Goal: Obtain resource: Download file/media

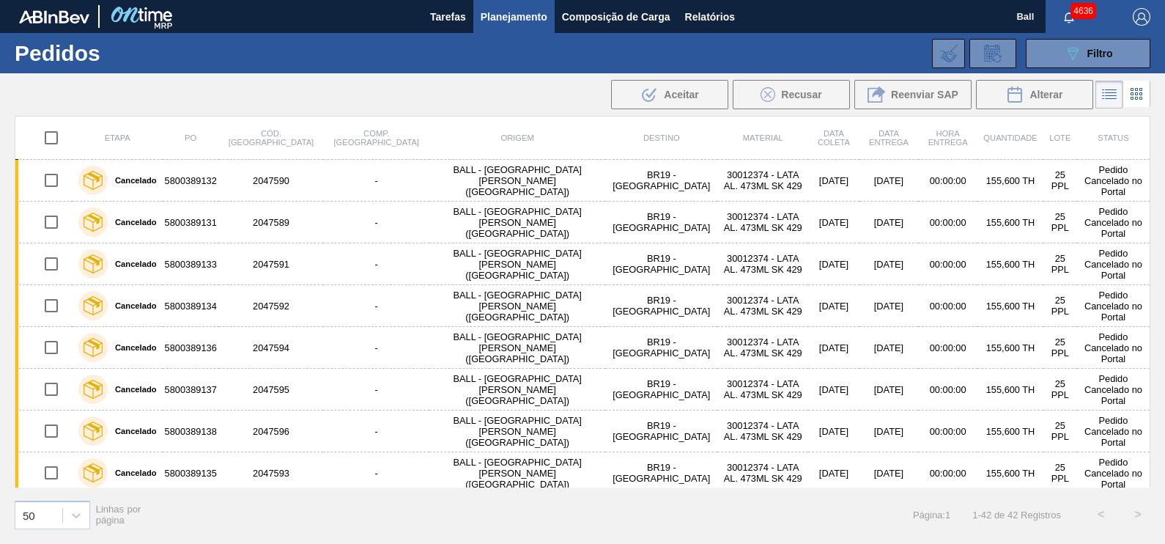
scroll to position [1420, 0]
click at [1116, 54] on button "089F7B8B-B2A5-4AFE-B5C0-19BA573D28AC Filtro" at bounding box center [1088, 53] width 125 height 29
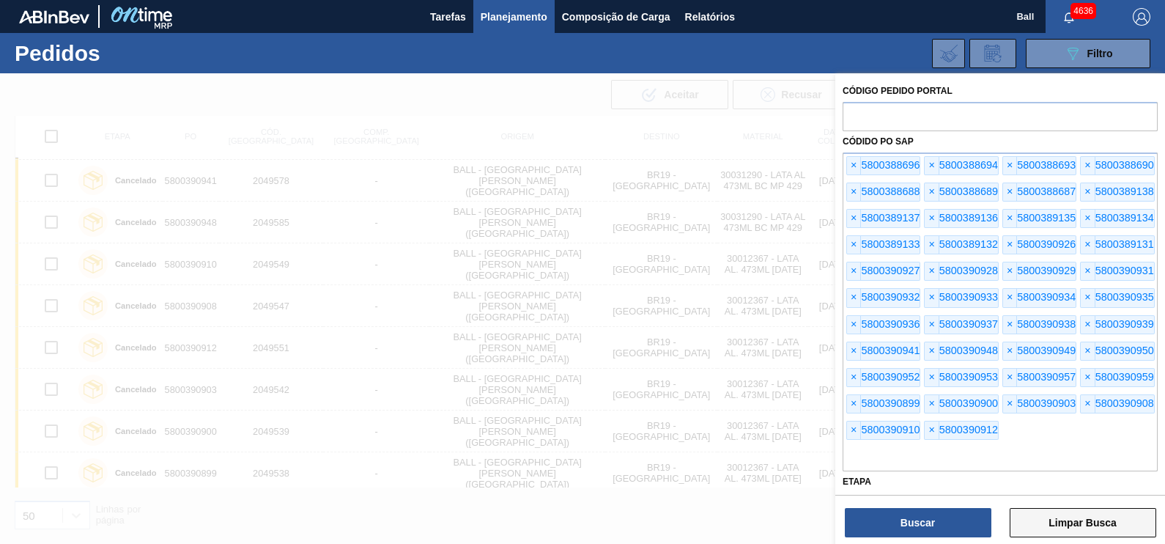
click at [1090, 520] on button "Limpar Busca" at bounding box center [1082, 522] width 147 height 29
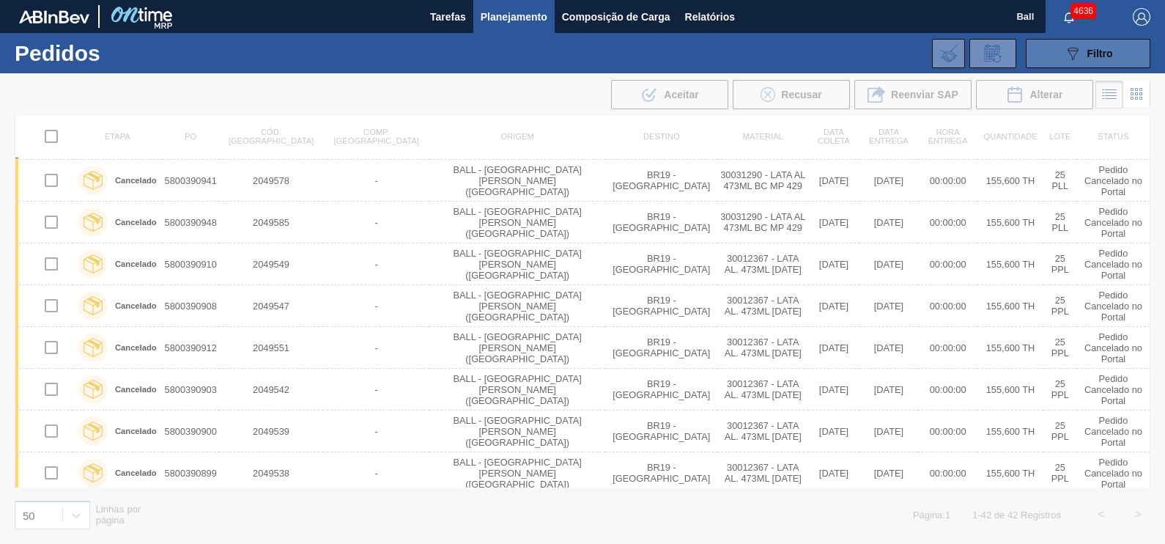
click at [1087, 56] on span "Filtro" at bounding box center [1100, 54] width 26 height 12
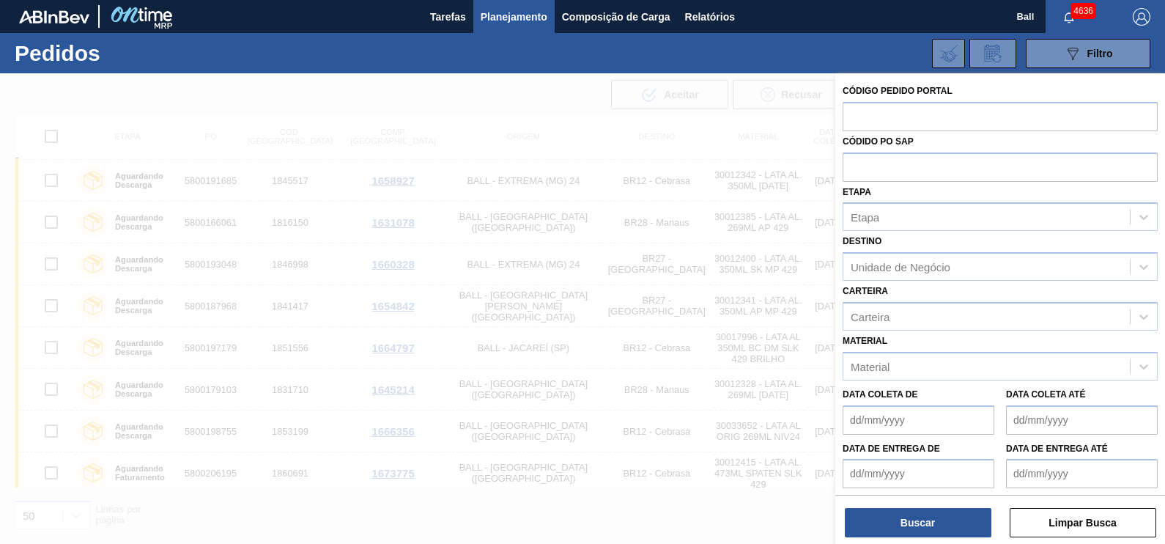
click at [532, 15] on span "Planejamento" at bounding box center [514, 17] width 67 height 18
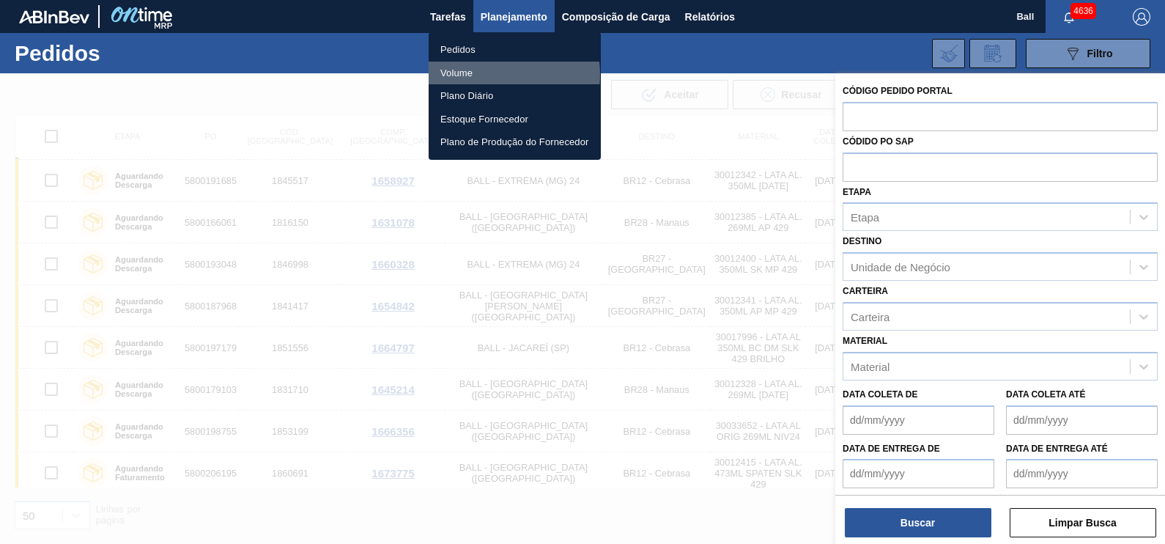
click at [486, 75] on li "Volume" at bounding box center [515, 73] width 172 height 23
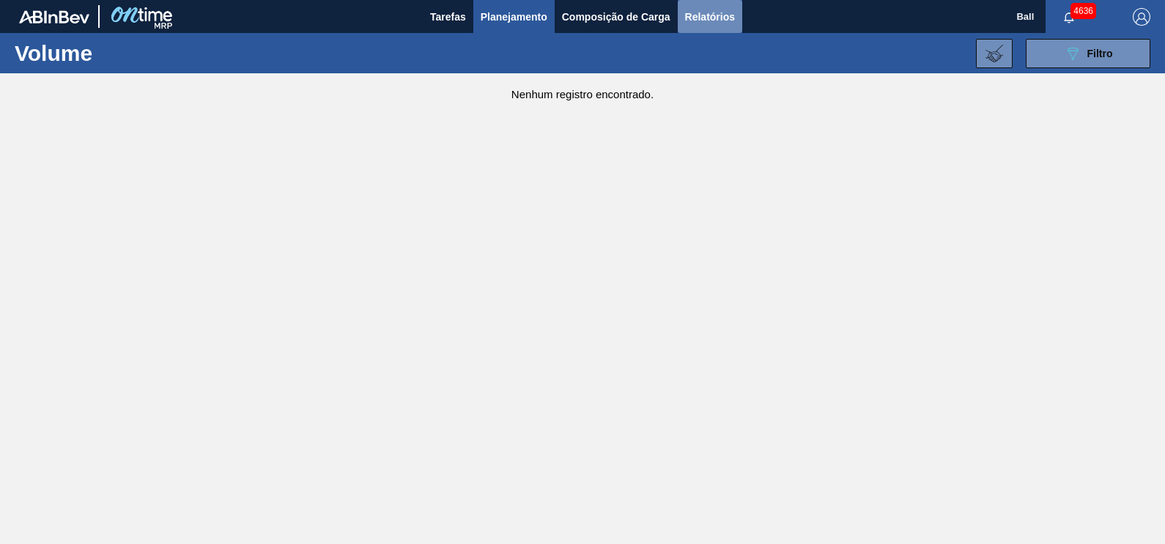
click at [714, 18] on span "Relatórios" at bounding box center [710, 17] width 50 height 18
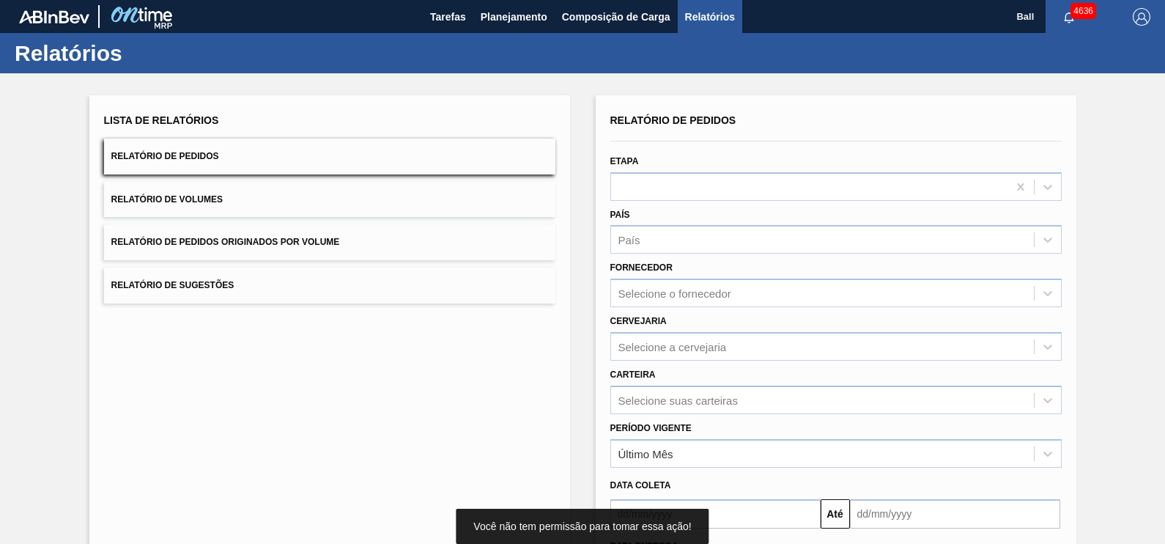
click at [207, 193] on button "Relatório de Volumes" at bounding box center [329, 200] width 451 height 36
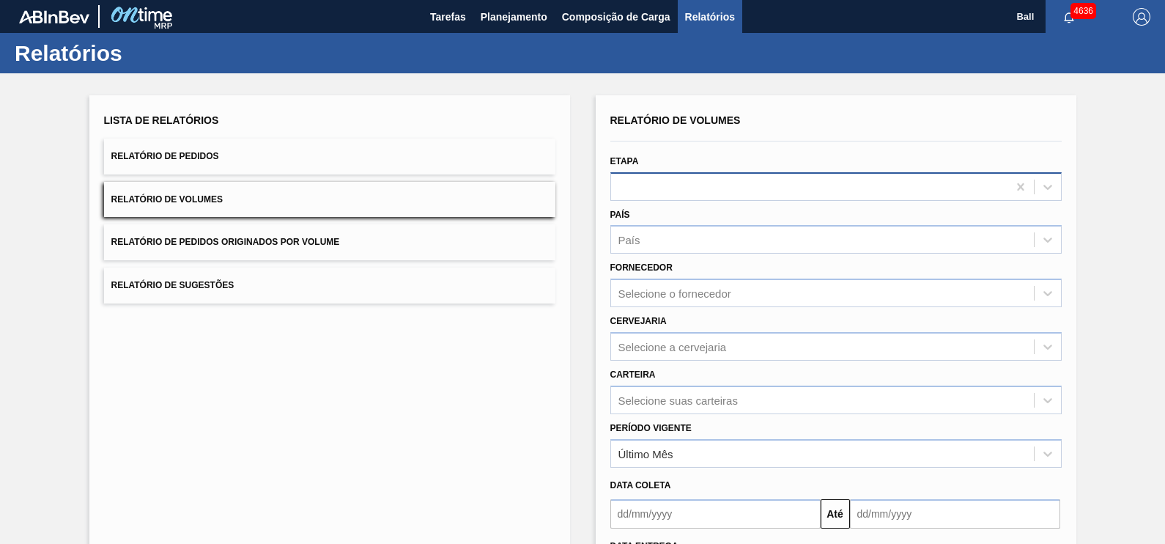
click at [710, 190] on div at bounding box center [809, 186] width 396 height 21
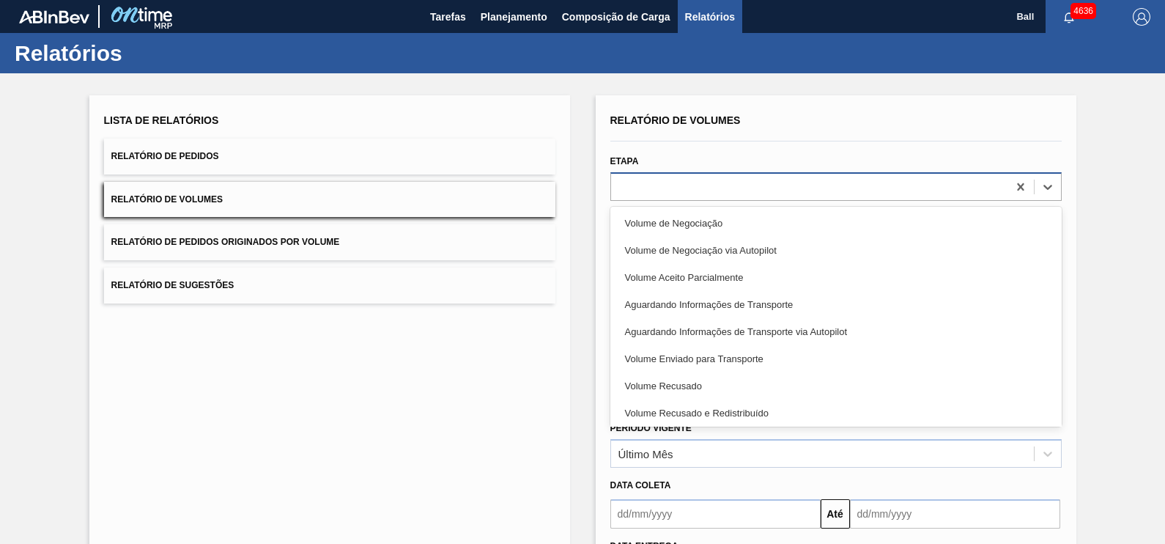
click at [710, 190] on div at bounding box center [809, 186] width 396 height 21
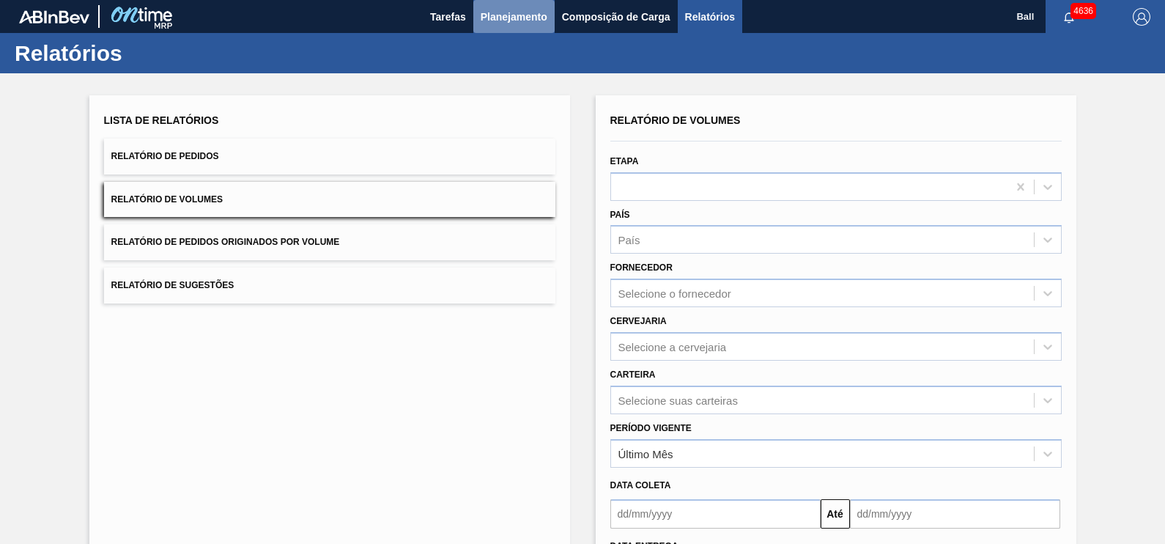
click at [503, 16] on span "Planejamento" at bounding box center [514, 17] width 67 height 18
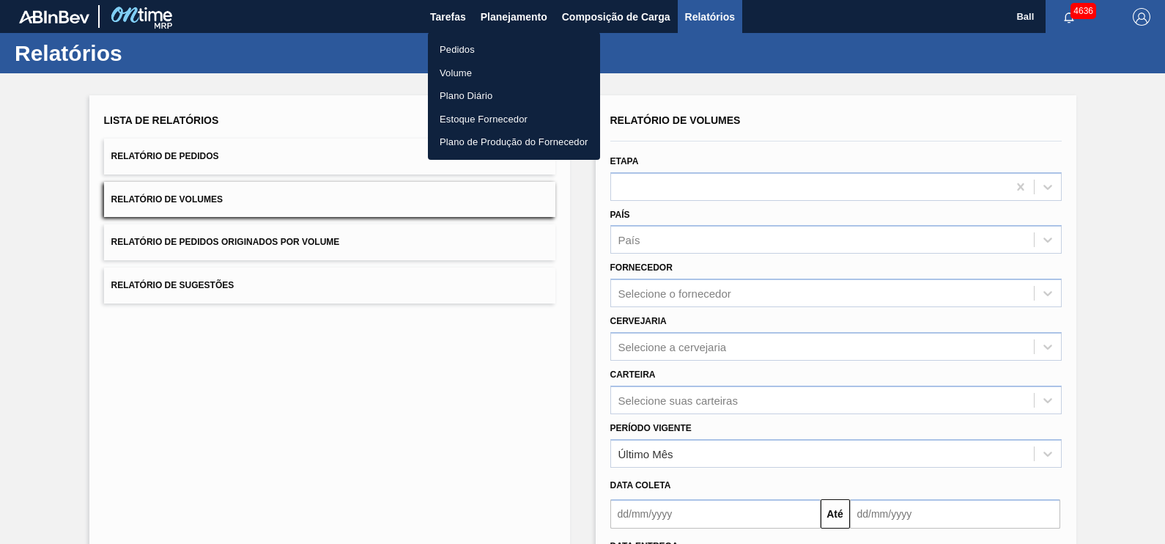
click at [465, 67] on li "Volume" at bounding box center [514, 73] width 172 height 23
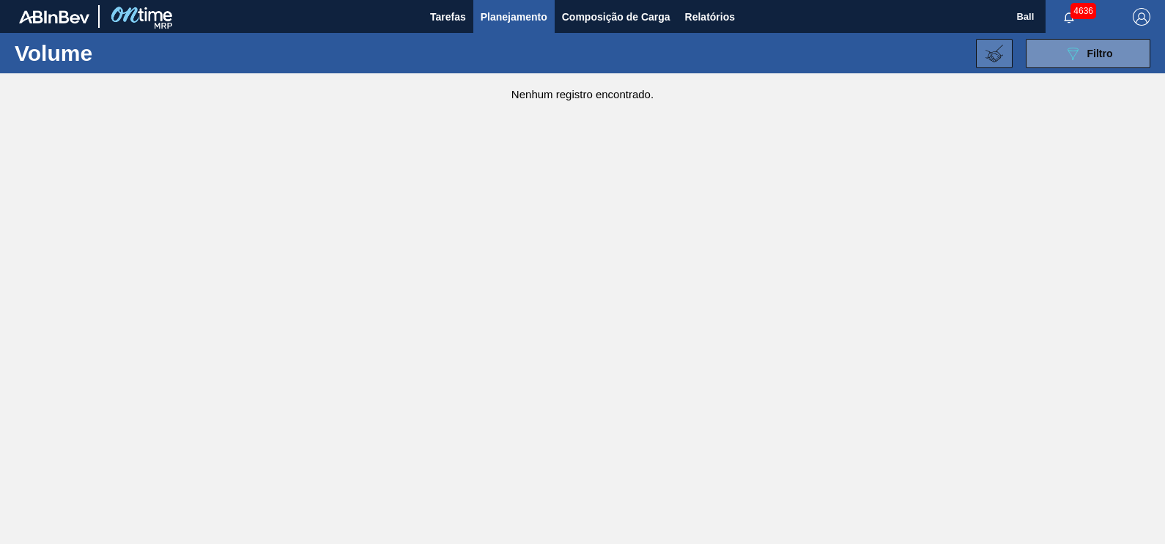
click at [996, 43] on button at bounding box center [994, 53] width 37 height 29
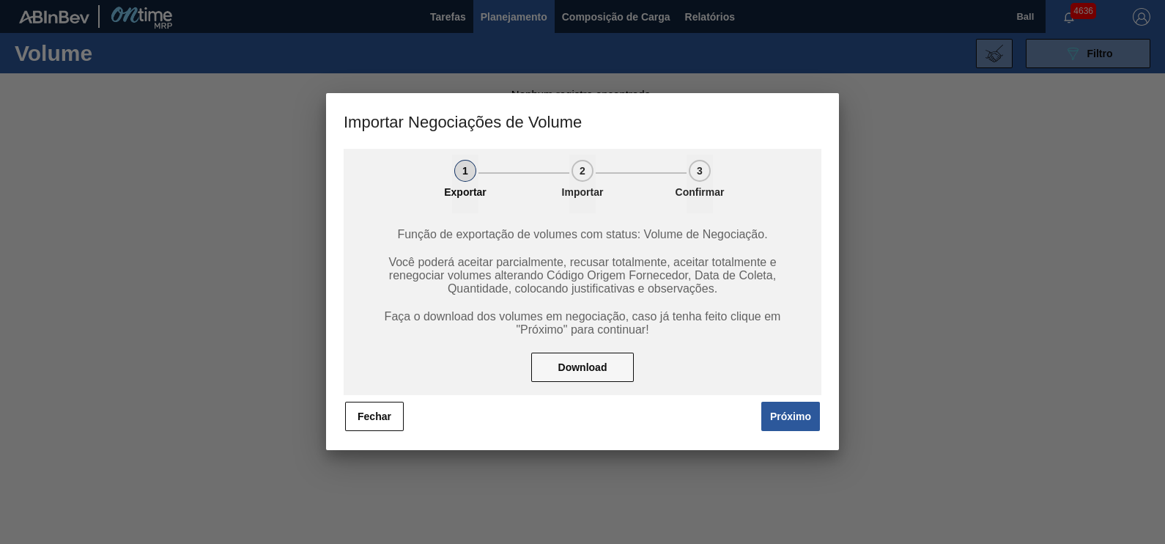
click at [809, 420] on button "Próximo" at bounding box center [790, 415] width 59 height 29
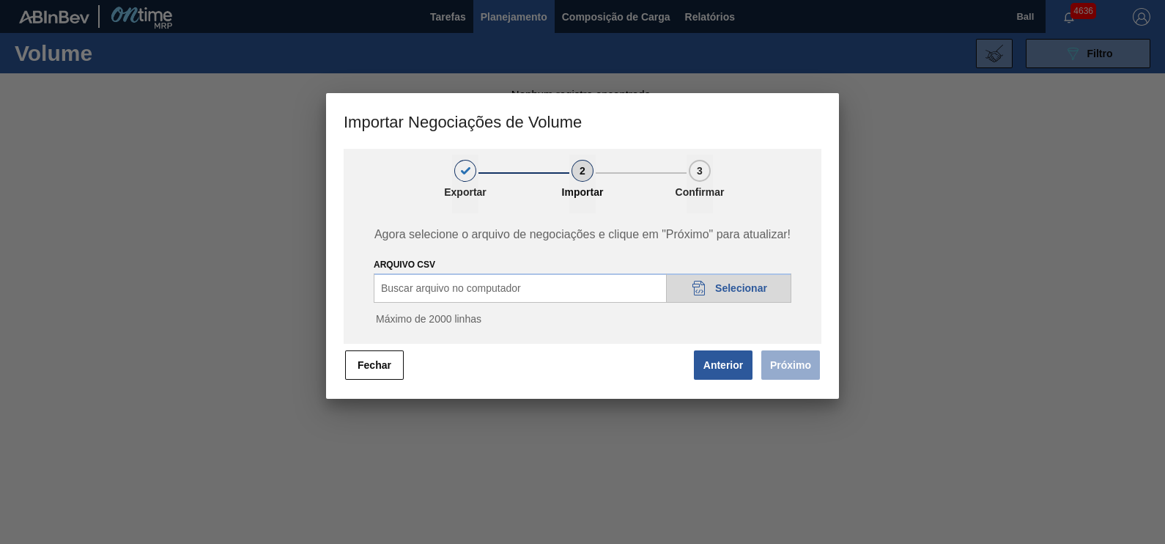
click at [732, 278] on div "20DAD902-3625-4257-8FDA-0C0CB19E2A3D Selecionar" at bounding box center [728, 287] width 125 height 29
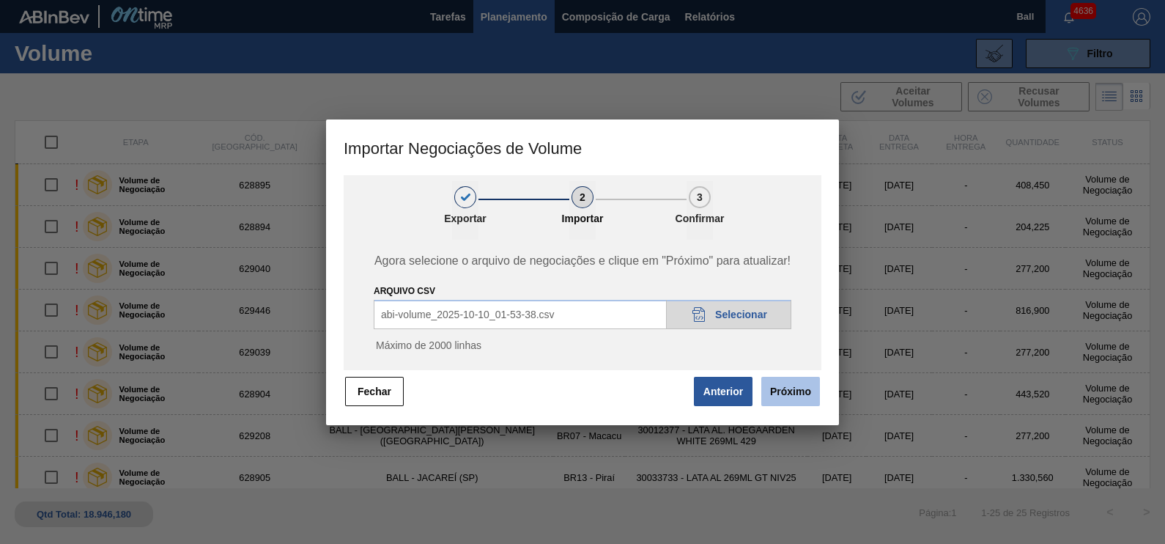
click at [779, 389] on button "Próximo" at bounding box center [790, 391] width 59 height 29
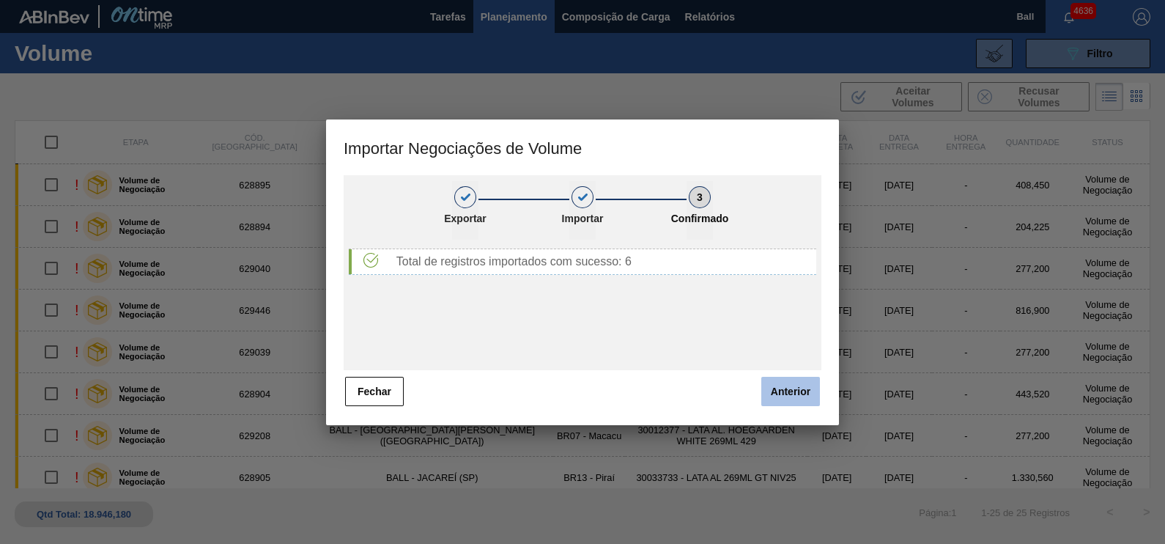
click at [786, 386] on button "Anterior" at bounding box center [790, 391] width 59 height 29
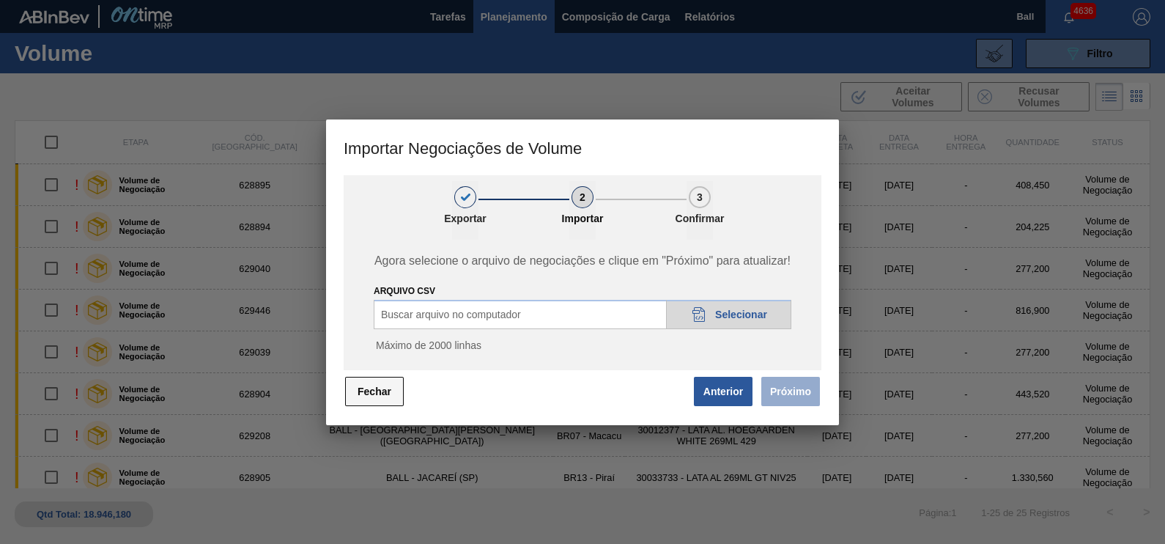
click at [380, 394] on button "Fechar" at bounding box center [374, 391] width 59 height 29
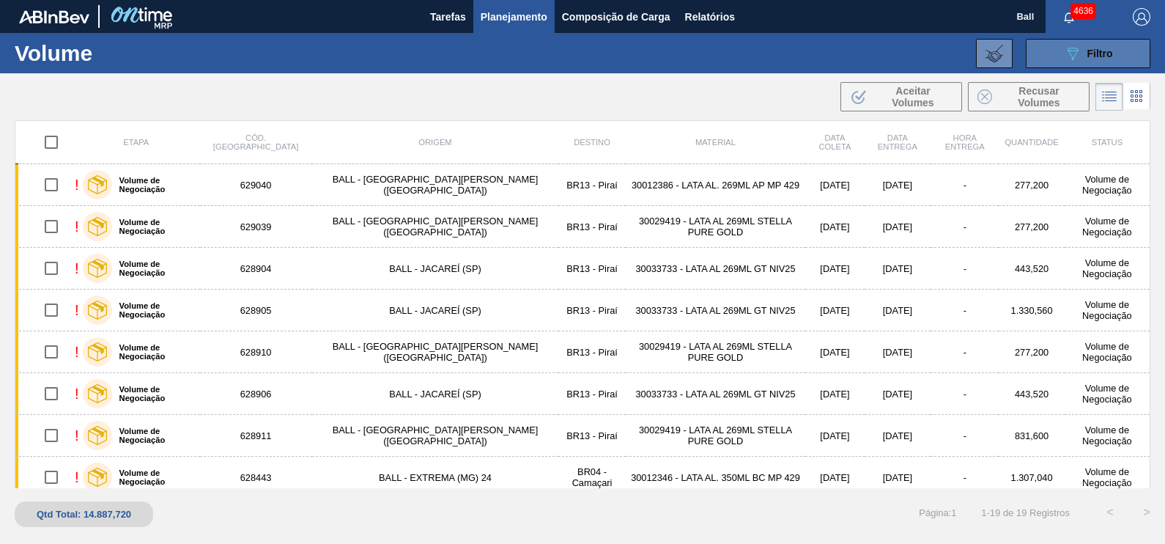
click at [1111, 59] on div "089F7B8B-B2A5-4AFE-B5C0-19BA573D28AC Filtro" at bounding box center [1088, 54] width 49 height 18
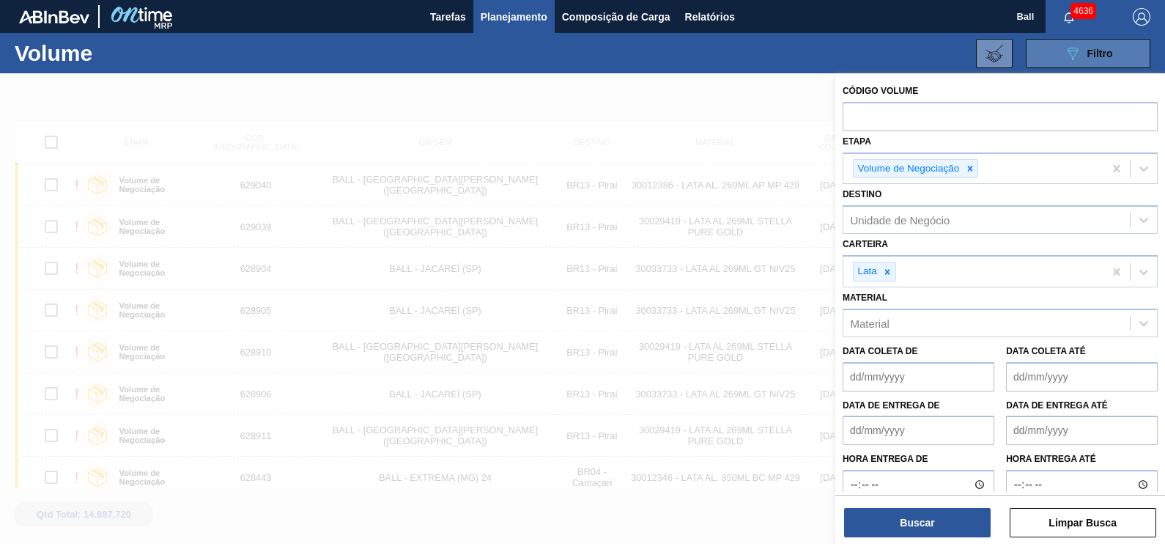
click at [1111, 59] on div "089F7B8B-B2A5-4AFE-B5C0-19BA573D28AC Filtro" at bounding box center [1088, 54] width 49 height 18
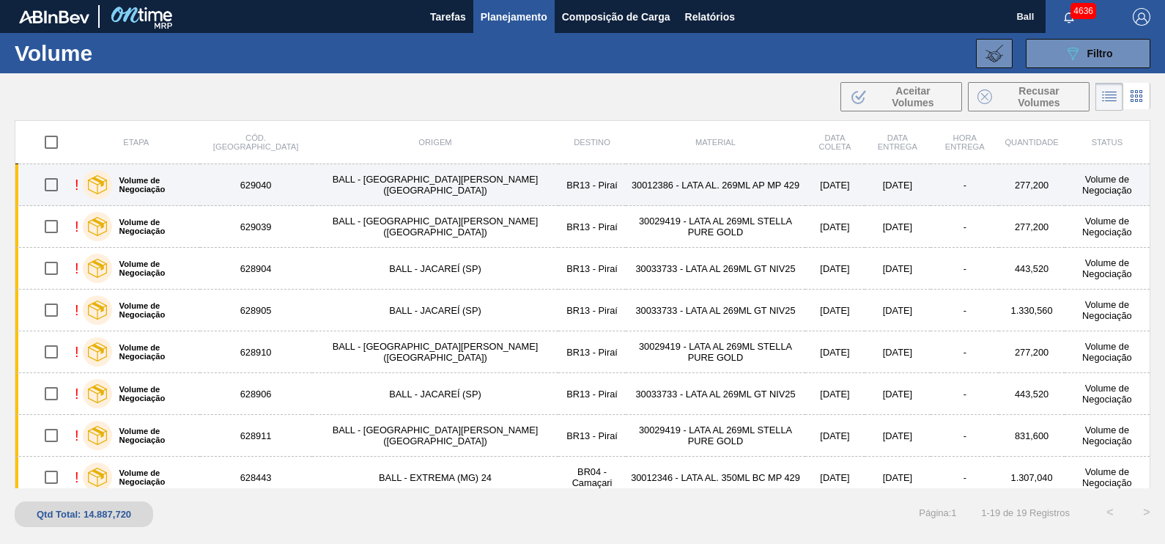
click at [336, 188] on td "BALL - TRÊS RIOS (RJ)" at bounding box center [435, 185] width 247 height 42
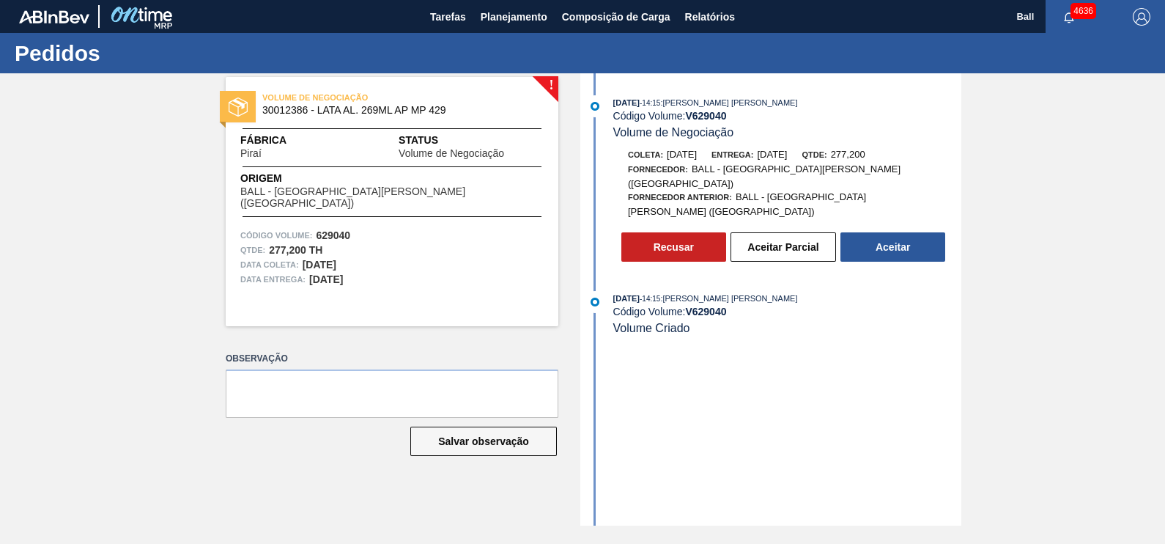
drag, startPoint x: 788, startPoint y: 476, endPoint x: 747, endPoint y: 445, distance: 51.7
click at [747, 445] on div "09/10/2025 - 14:15 : IGOR FERREIRA MOURA Código Volume: V 629040 Volume de Nego…" at bounding box center [772, 299] width 377 height 452
click at [519, 18] on span "Planejamento" at bounding box center [514, 17] width 67 height 18
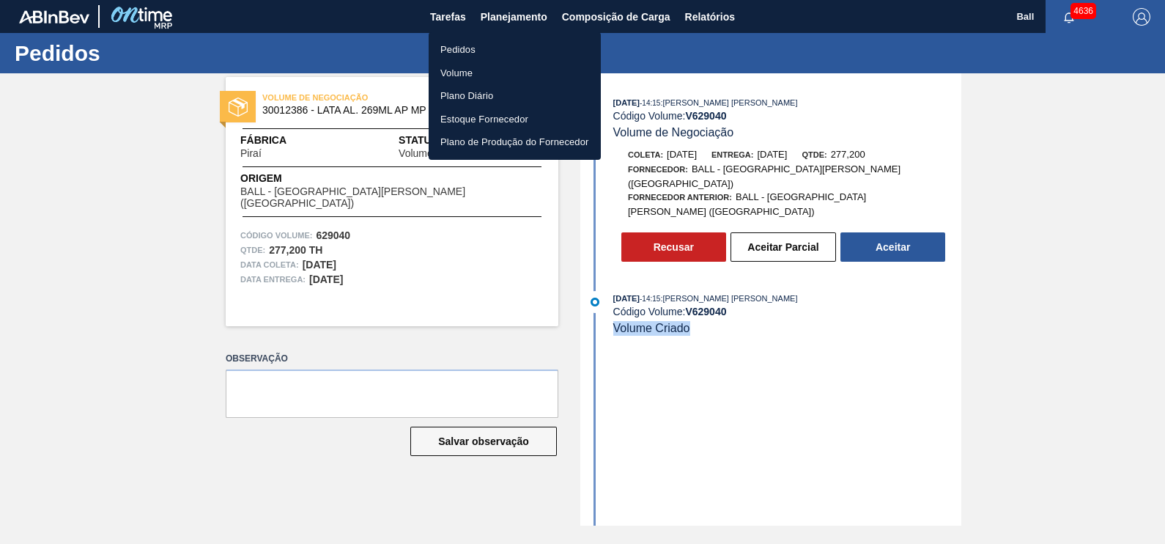
click at [480, 70] on li "Volume" at bounding box center [515, 73] width 172 height 23
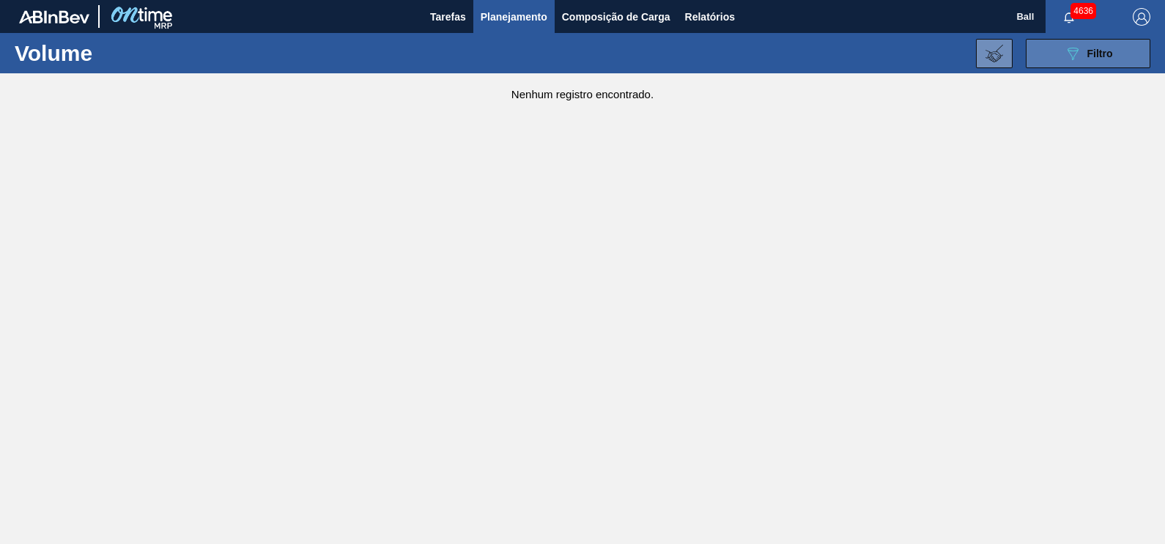
click at [1121, 49] on button "089F7B8B-B2A5-4AFE-B5C0-19BA573D28AC Filtro" at bounding box center [1088, 53] width 125 height 29
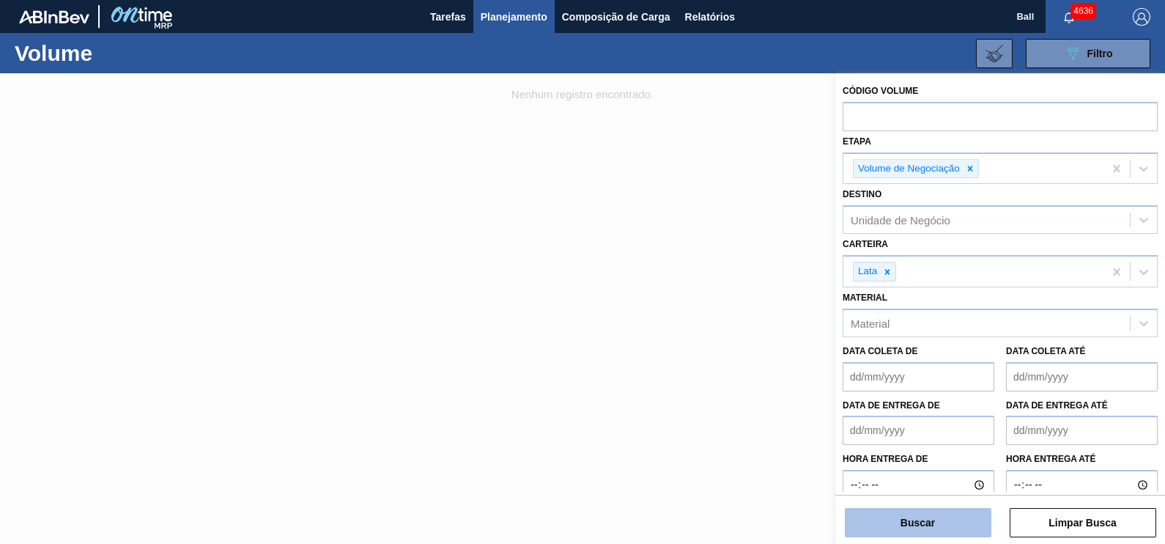
click at [938, 530] on button "Buscar" at bounding box center [918, 522] width 147 height 29
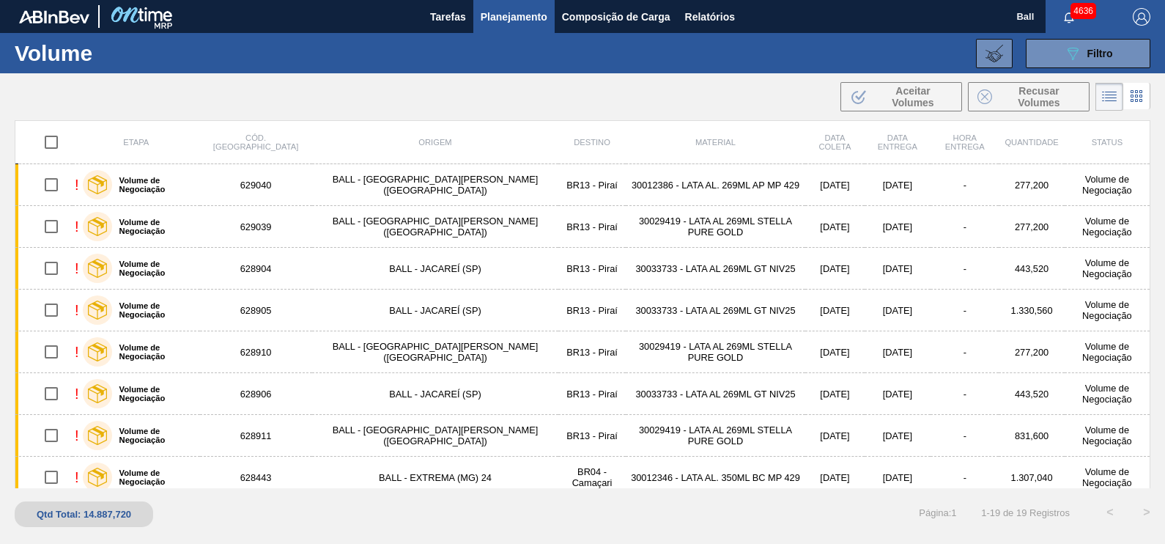
click at [524, 18] on span "Planejamento" at bounding box center [514, 17] width 67 height 18
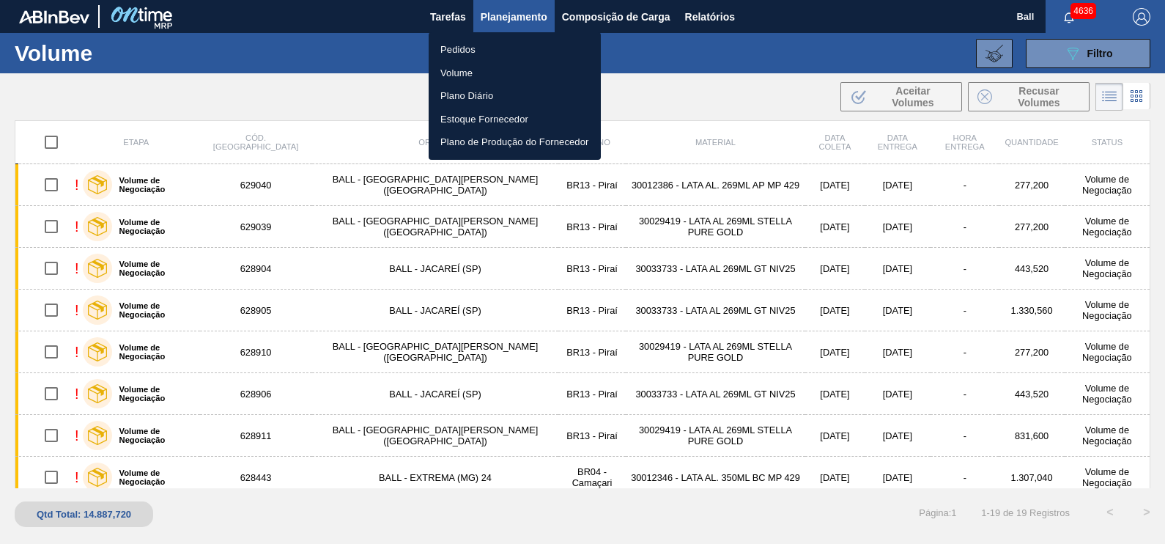
click at [472, 47] on li "Pedidos" at bounding box center [515, 49] width 172 height 23
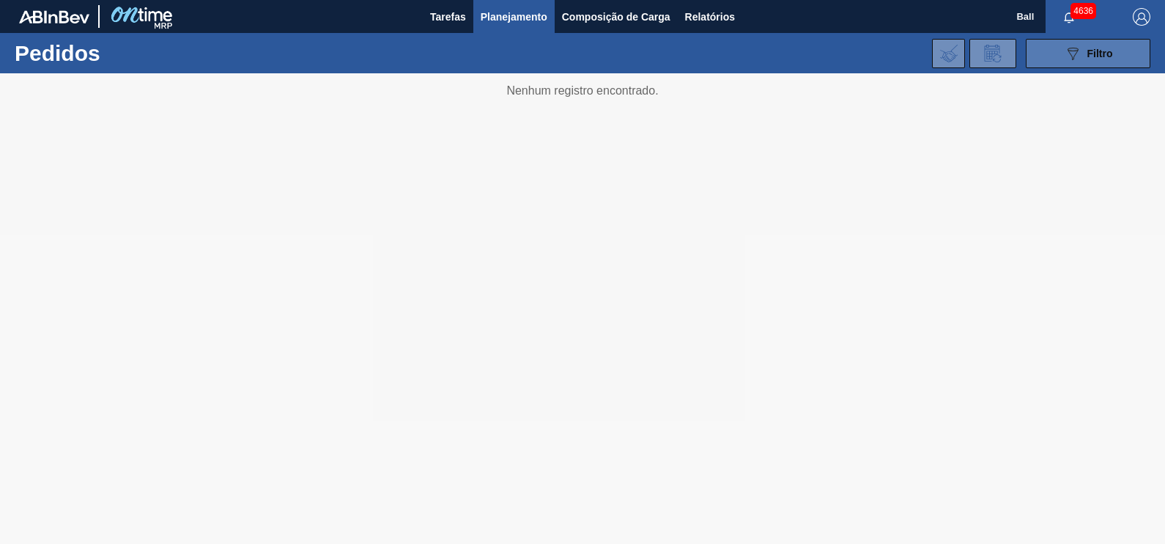
click at [1106, 48] on span "Filtro" at bounding box center [1100, 54] width 26 height 12
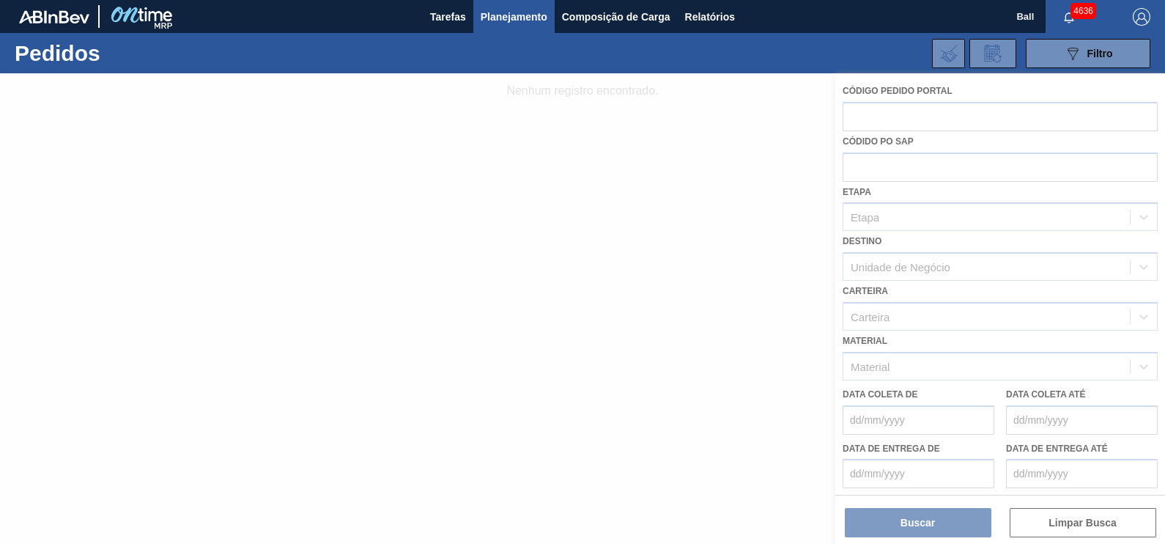
click at [947, 271] on div at bounding box center [582, 308] width 1165 height 470
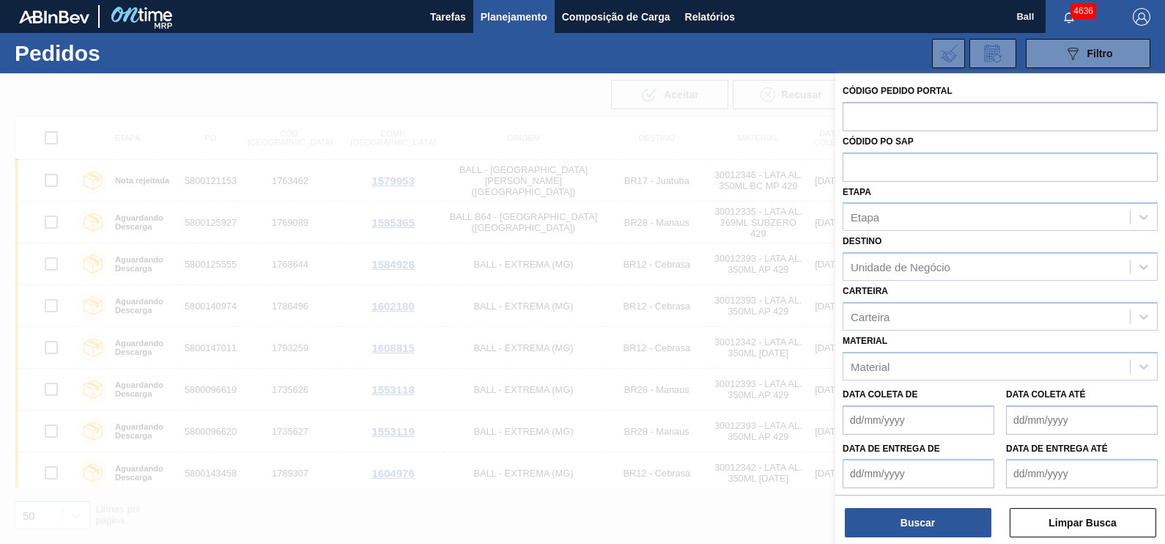
click at [902, 311] on div "Carteira" at bounding box center [986, 315] width 286 height 21
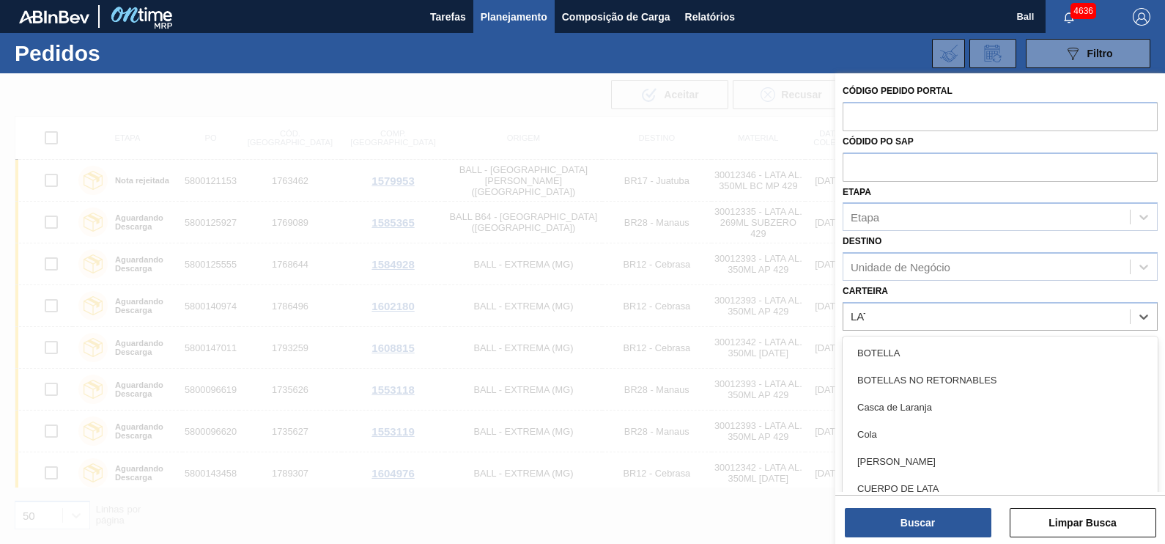
type input "LATA"
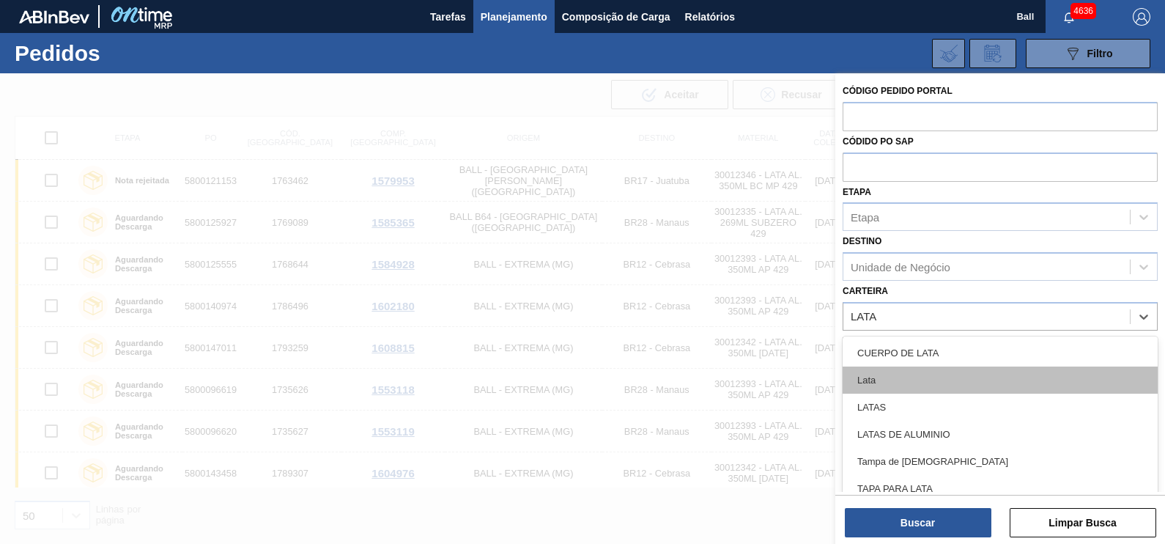
click at [896, 374] on div "Lata" at bounding box center [999, 379] width 315 height 27
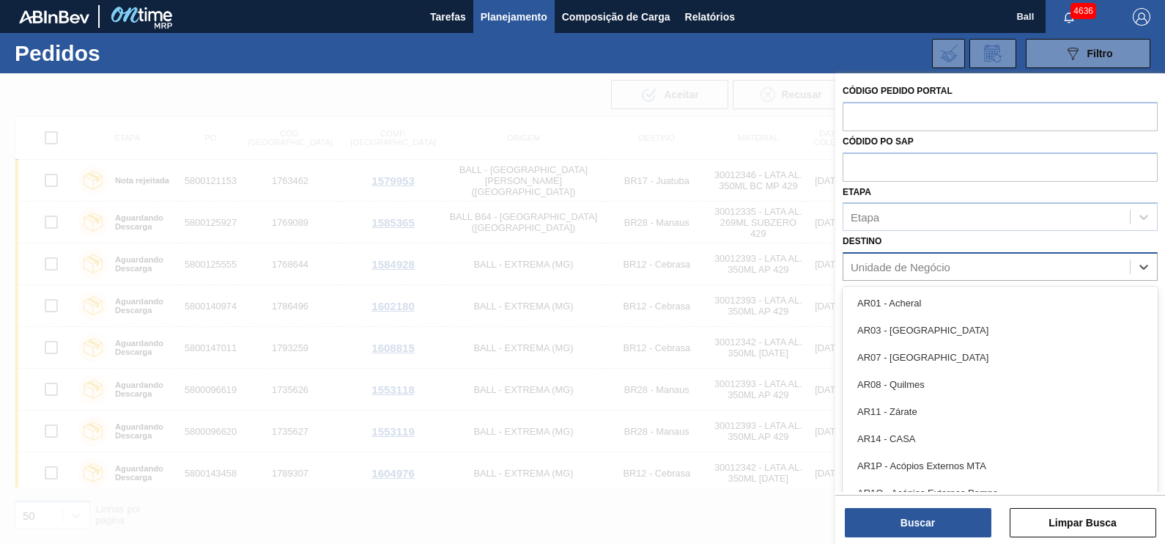
click at [927, 261] on div "Unidade de Negócio" at bounding box center [900, 267] width 100 height 12
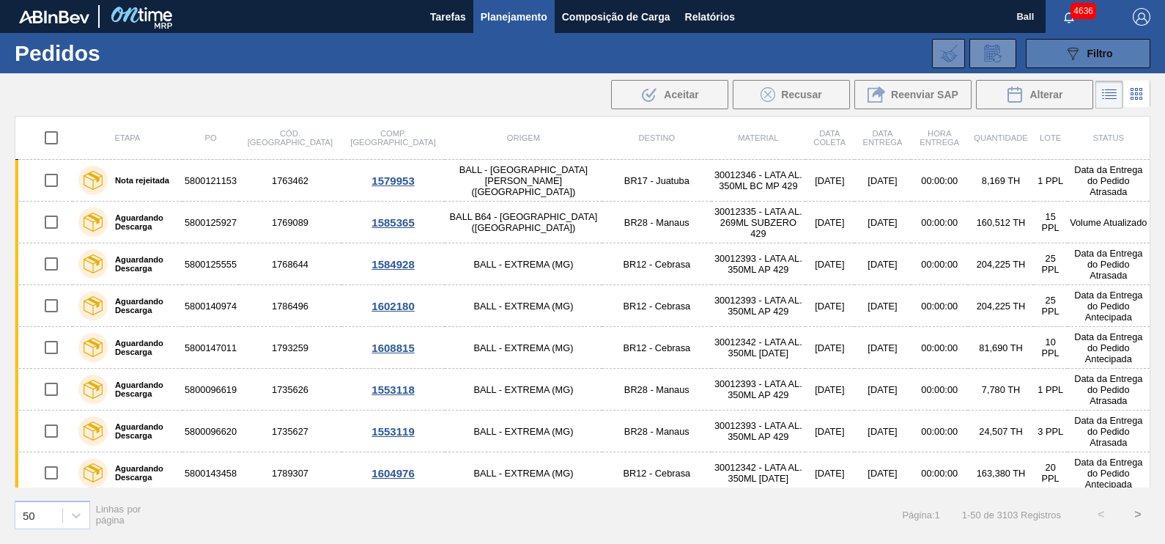
click at [1098, 52] on span "Filtro" at bounding box center [1100, 54] width 26 height 12
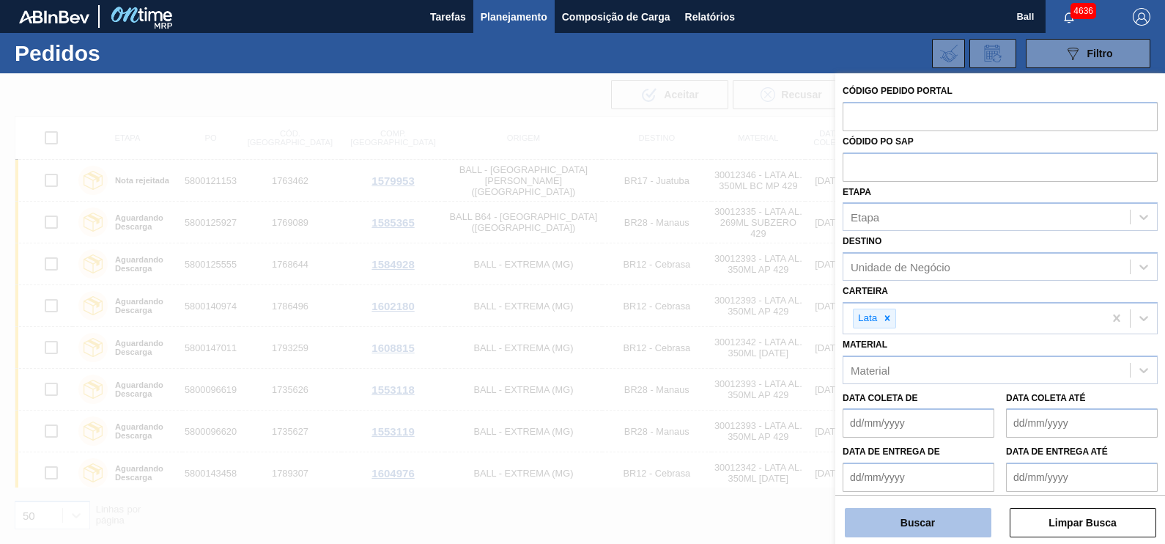
click at [968, 515] on button "Buscar" at bounding box center [918, 522] width 147 height 29
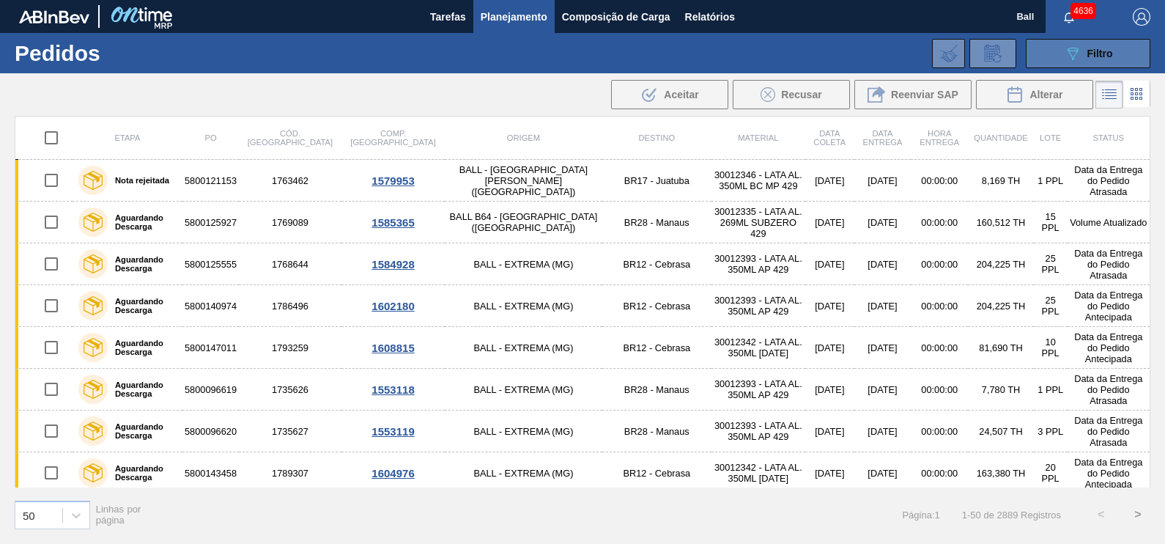
click at [1092, 59] on div "089F7B8B-B2A5-4AFE-B5C0-19BA573D28AC Filtro" at bounding box center [1088, 54] width 49 height 18
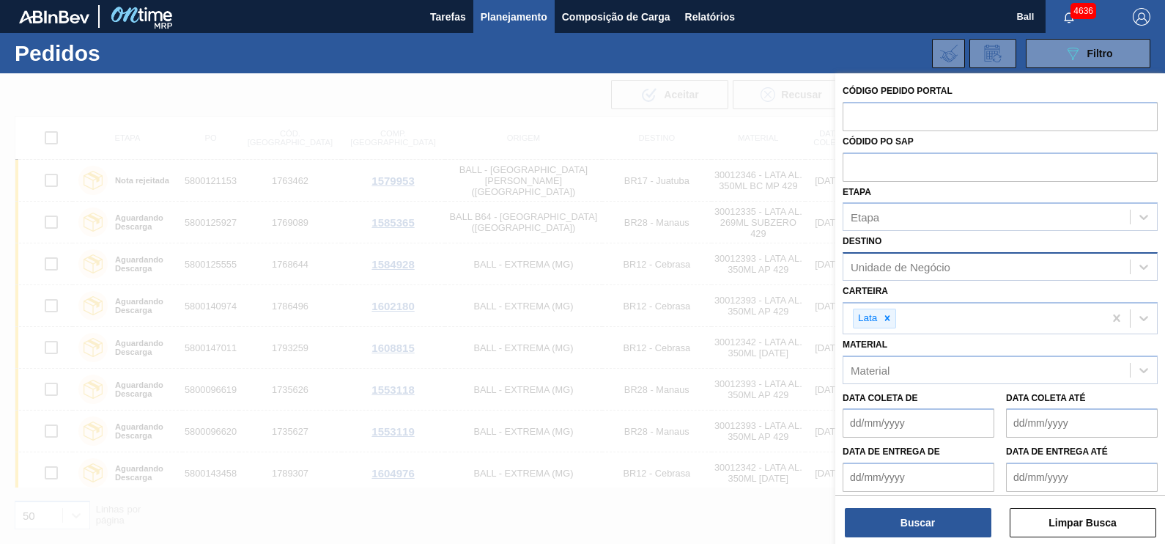
click at [946, 273] on div "Unidade de Negócio" at bounding box center [986, 266] width 286 height 21
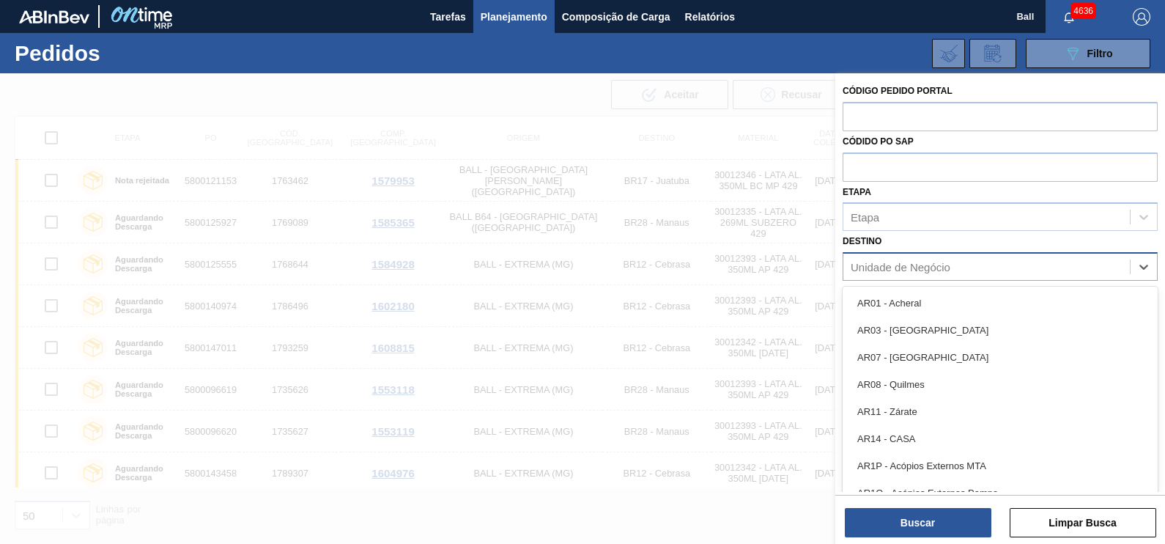
click at [946, 273] on div "Unidade de Negócio" at bounding box center [986, 266] width 286 height 21
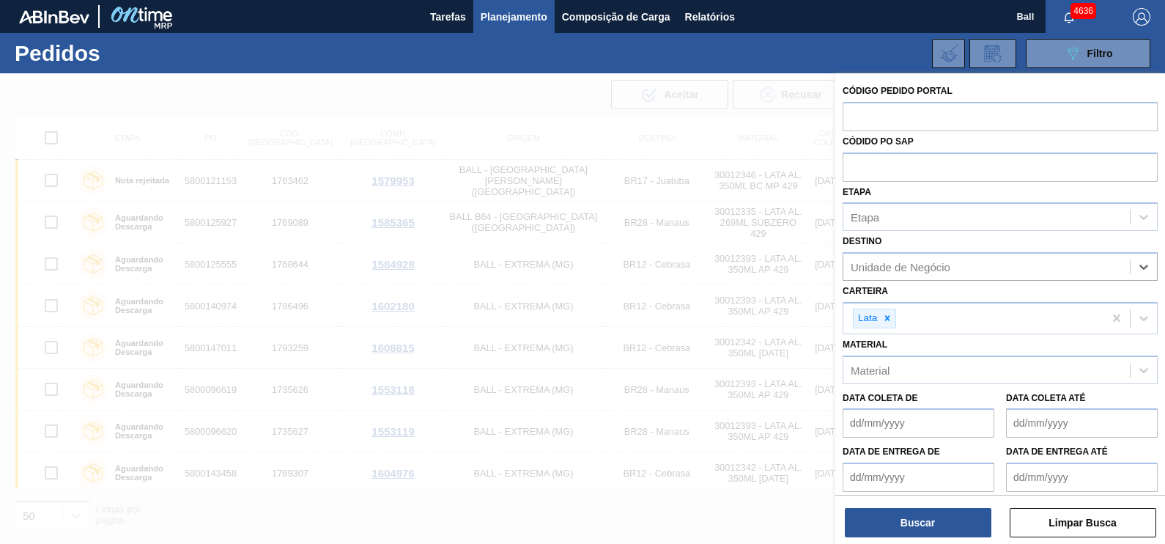
click at [908, 146] on label "Códido PO SAP" at bounding box center [877, 141] width 71 height 10
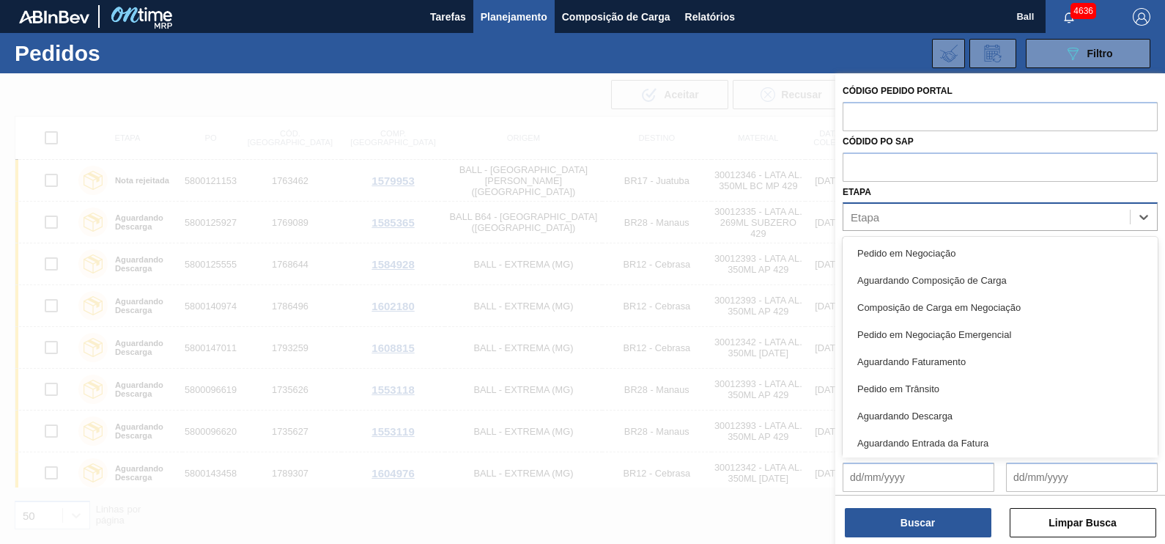
click at [942, 215] on div "Etapa" at bounding box center [986, 217] width 286 height 21
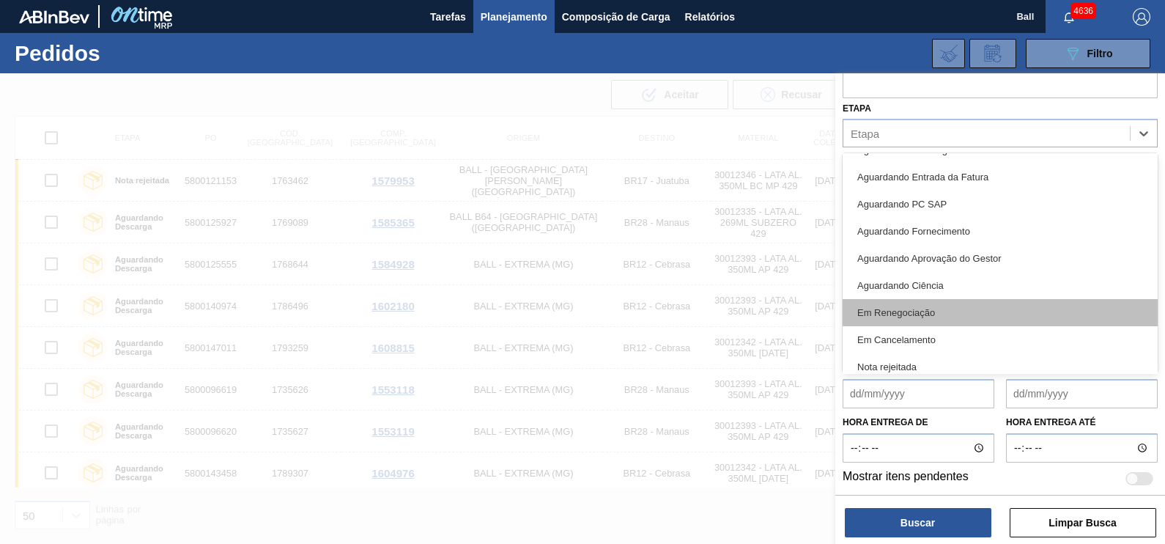
scroll to position [192, 0]
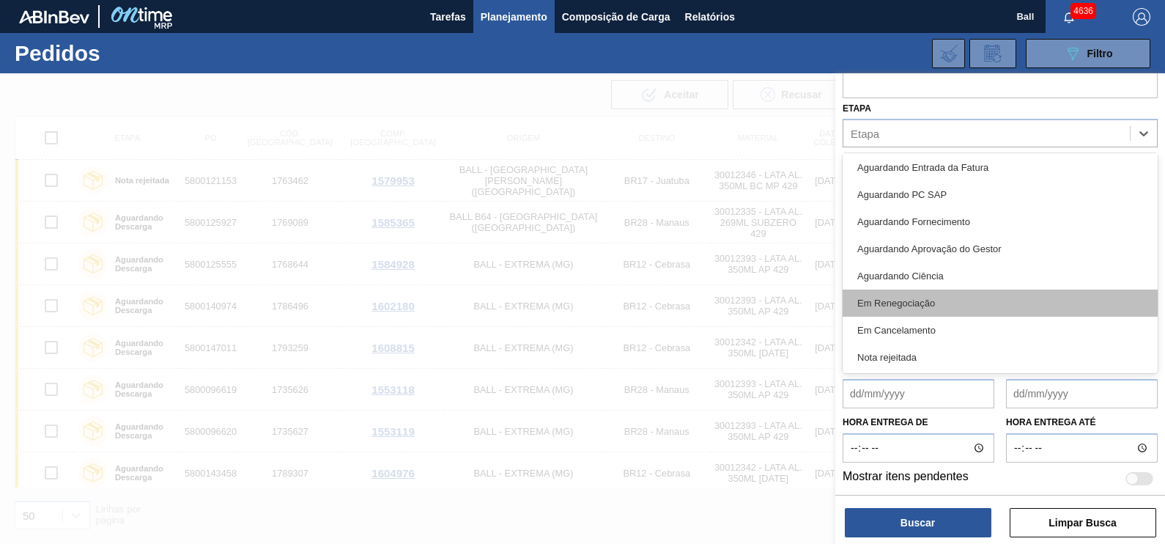
click at [934, 304] on div "Em Renegociação" at bounding box center [999, 302] width 315 height 27
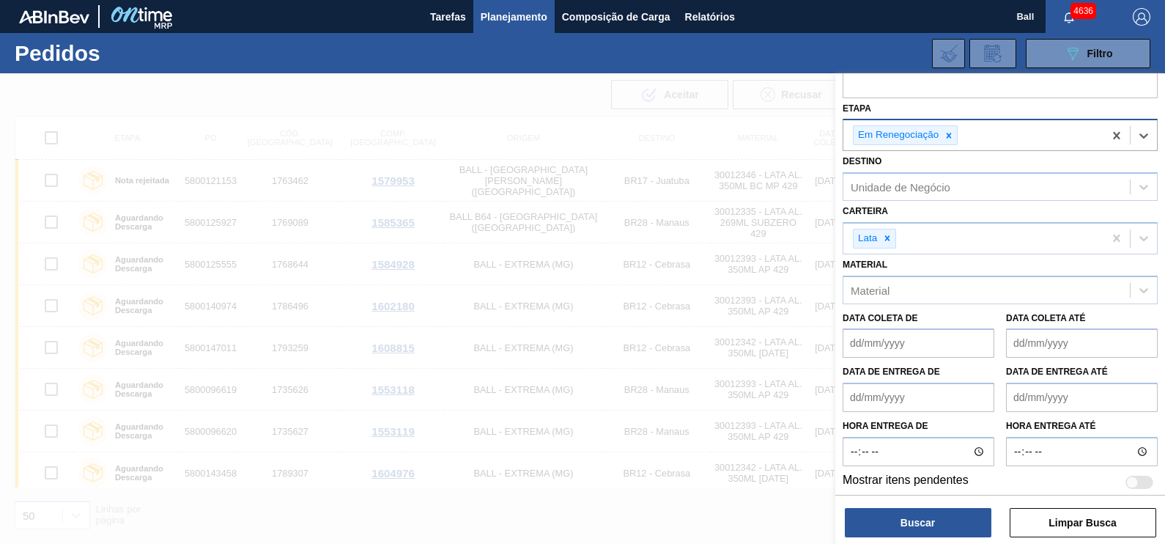
click at [1007, 136] on div "Em Renegociação" at bounding box center [973, 135] width 260 height 30
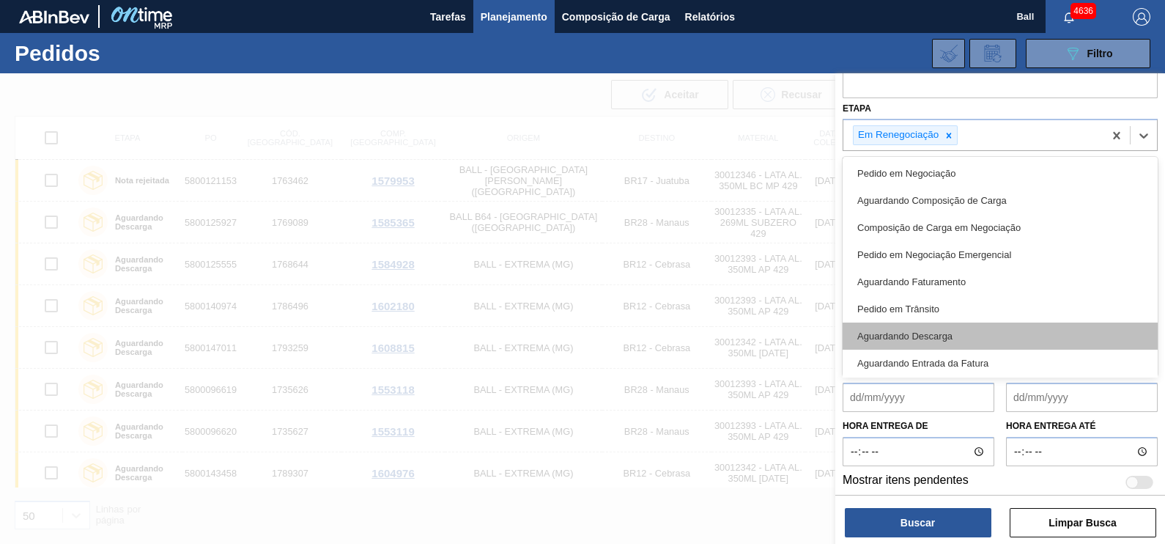
scroll to position [165, 0]
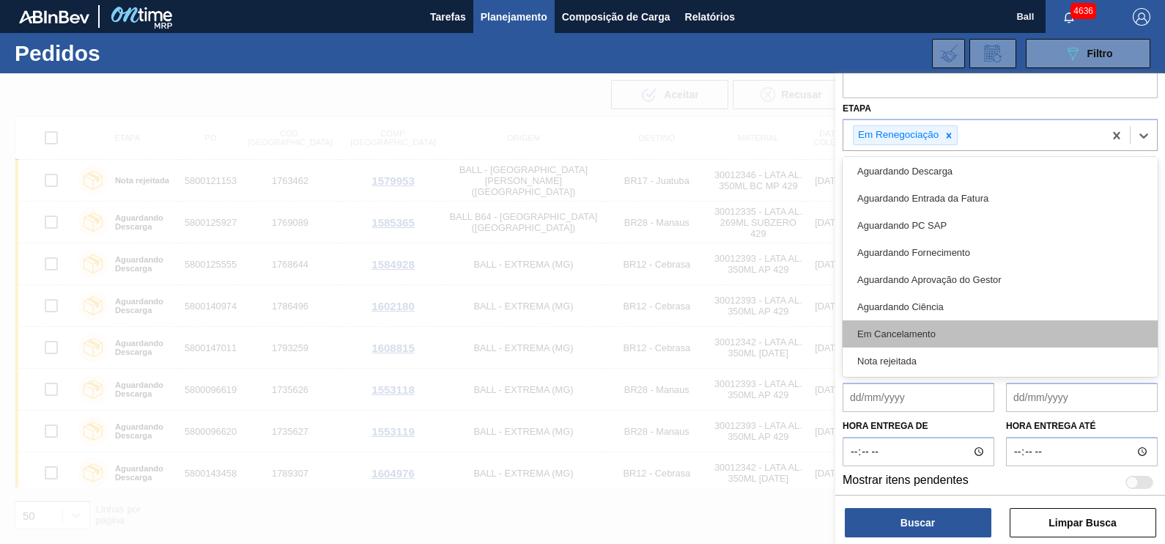
click at [908, 330] on div "Em Cancelamento" at bounding box center [999, 333] width 315 height 27
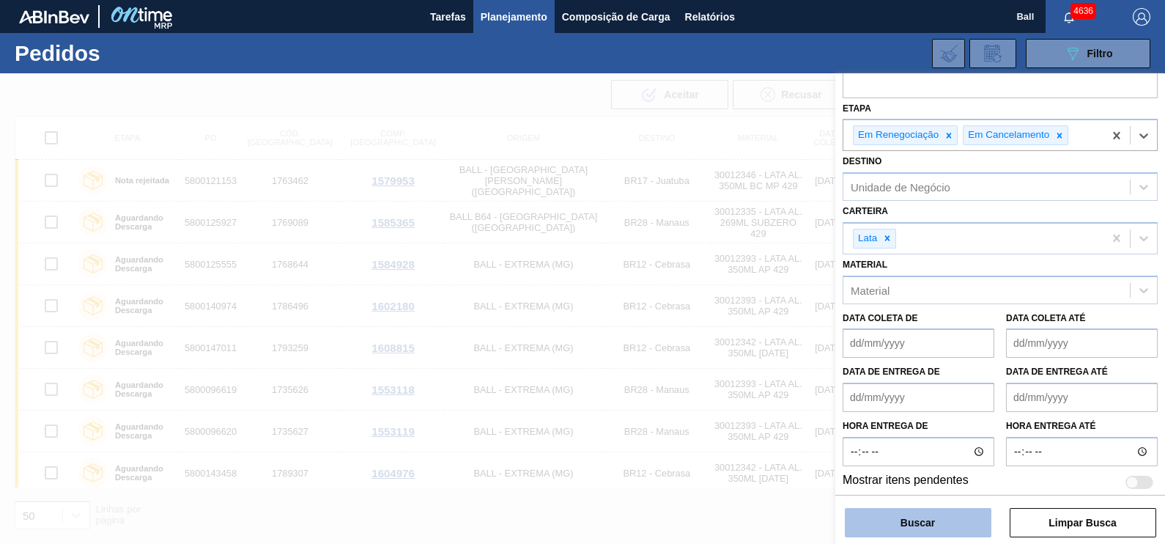
click at [962, 527] on button "Buscar" at bounding box center [918, 522] width 147 height 29
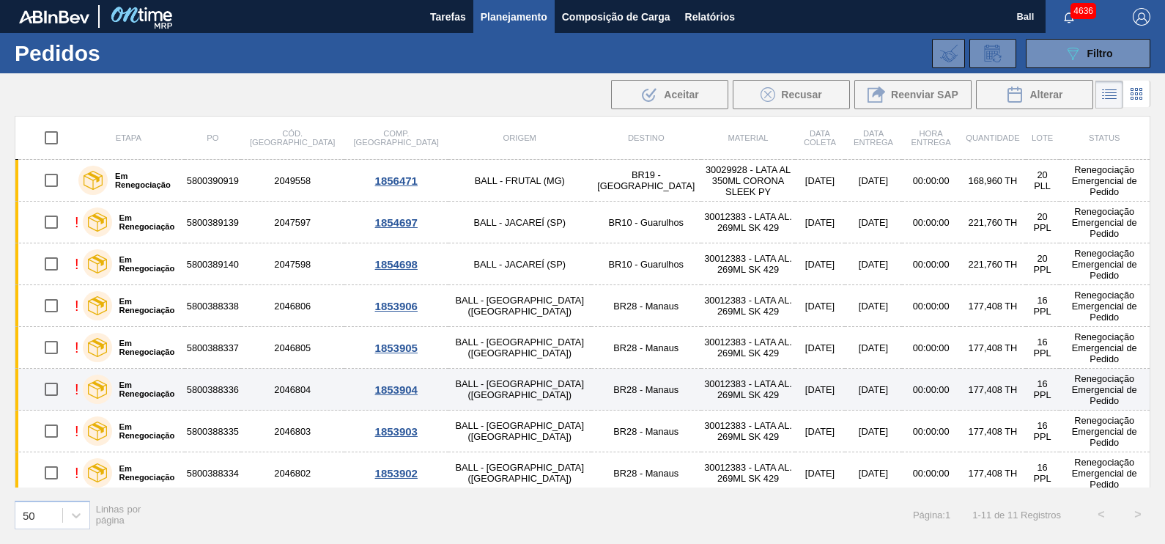
scroll to position [130, 0]
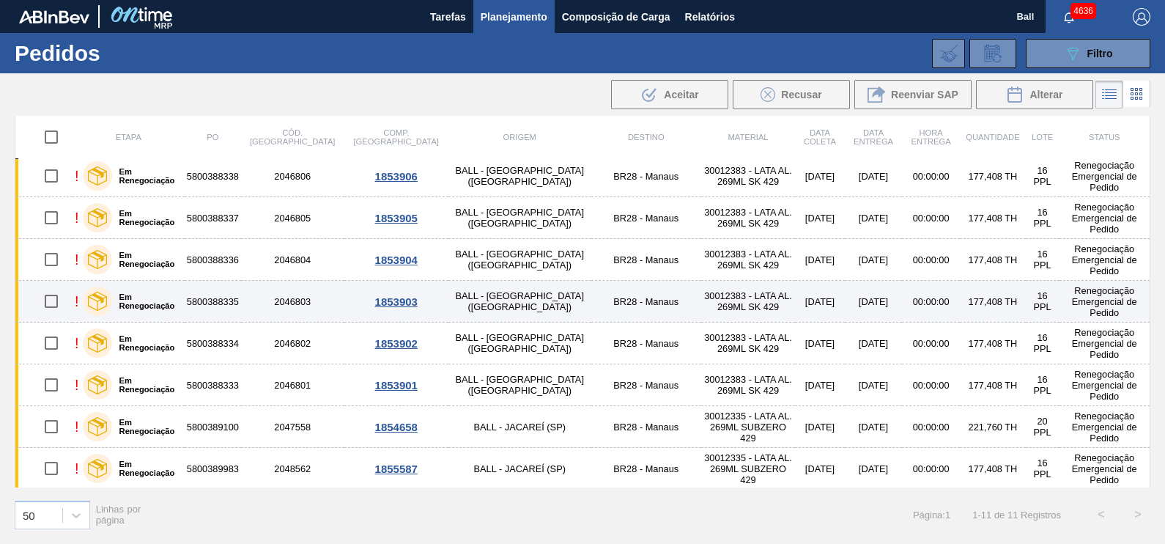
click at [167, 289] on div "Em Renegociação" at bounding box center [130, 301] width 103 height 37
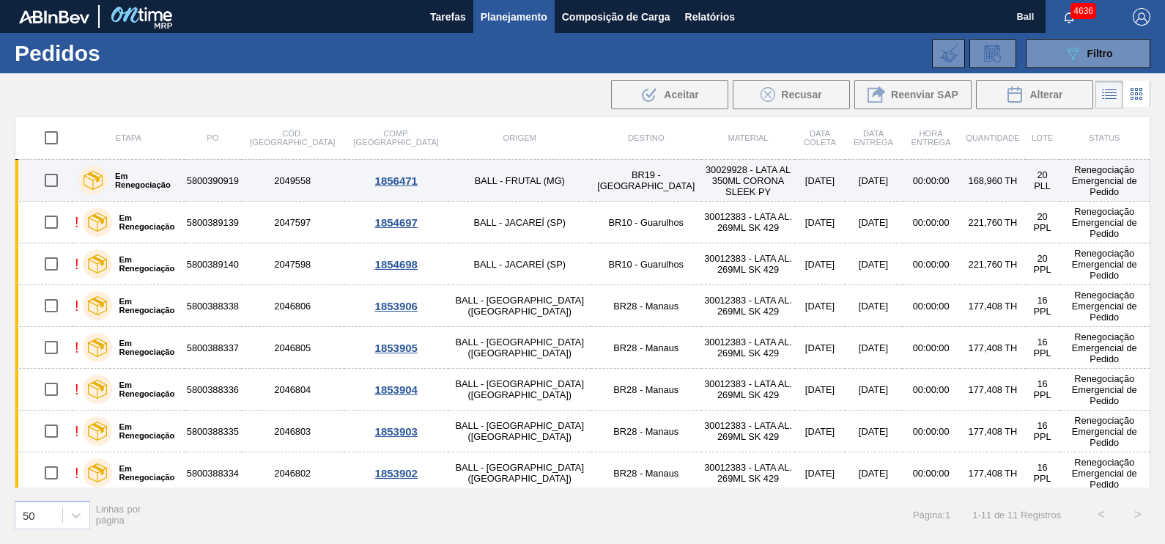
click at [591, 187] on td "BR19 - Nova Rio" at bounding box center [646, 181] width 111 height 42
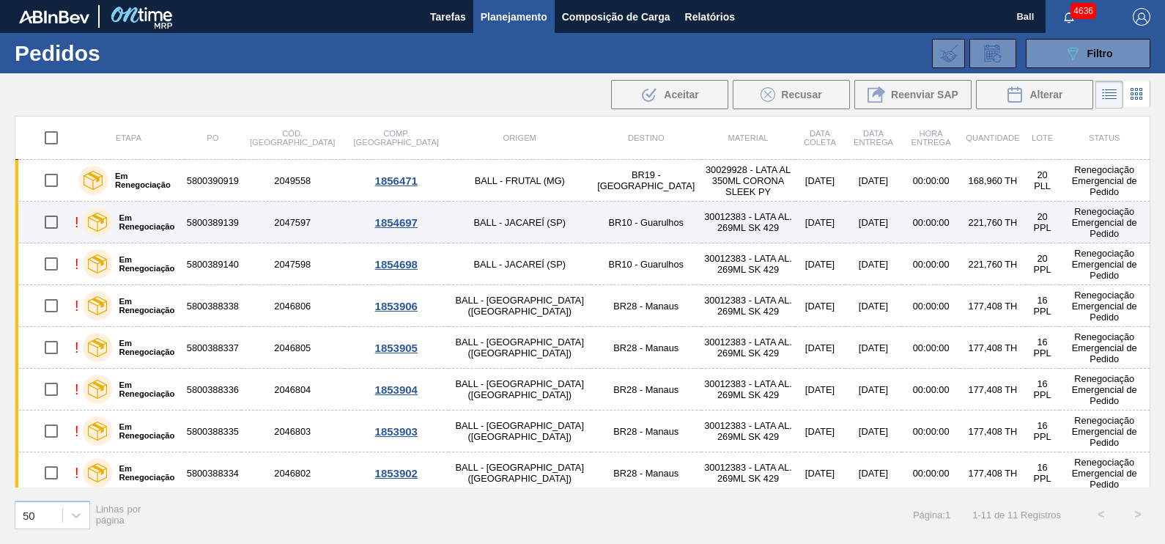
click at [591, 229] on td "BR10 - Guarulhos" at bounding box center [646, 222] width 111 height 42
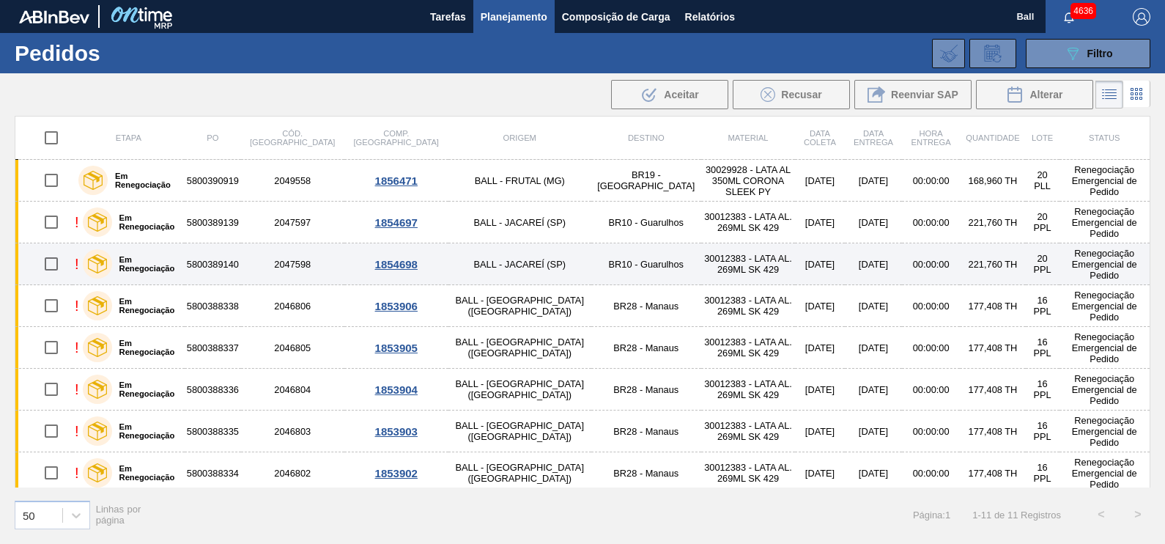
click at [591, 267] on td "BR10 - Guarulhos" at bounding box center [646, 264] width 111 height 42
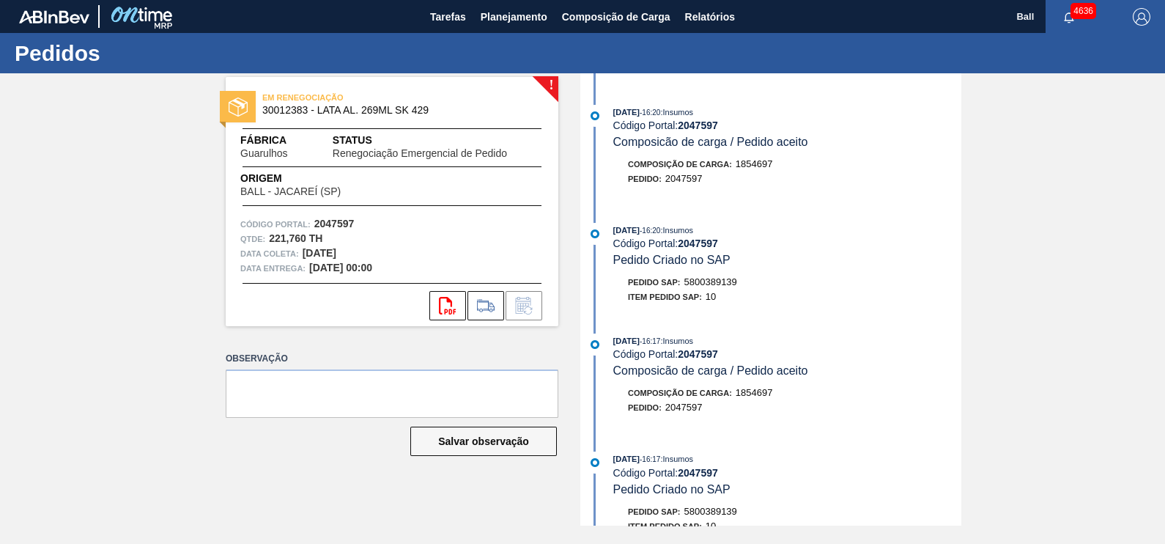
scroll to position [458, 0]
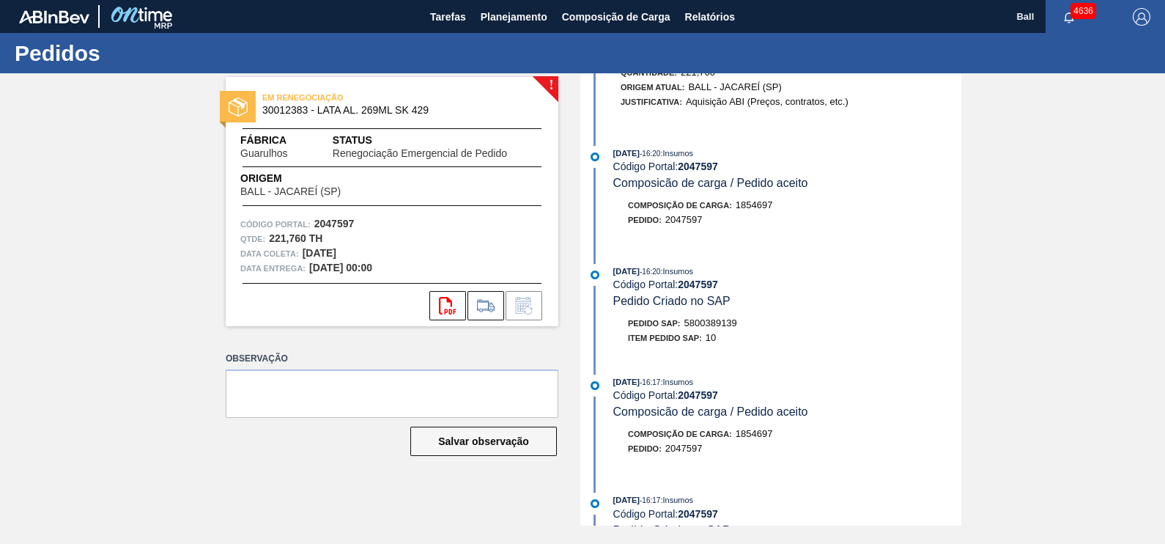
click at [714, 328] on span "5800389139" at bounding box center [710, 322] width 53 height 11
copy span "5800389139"
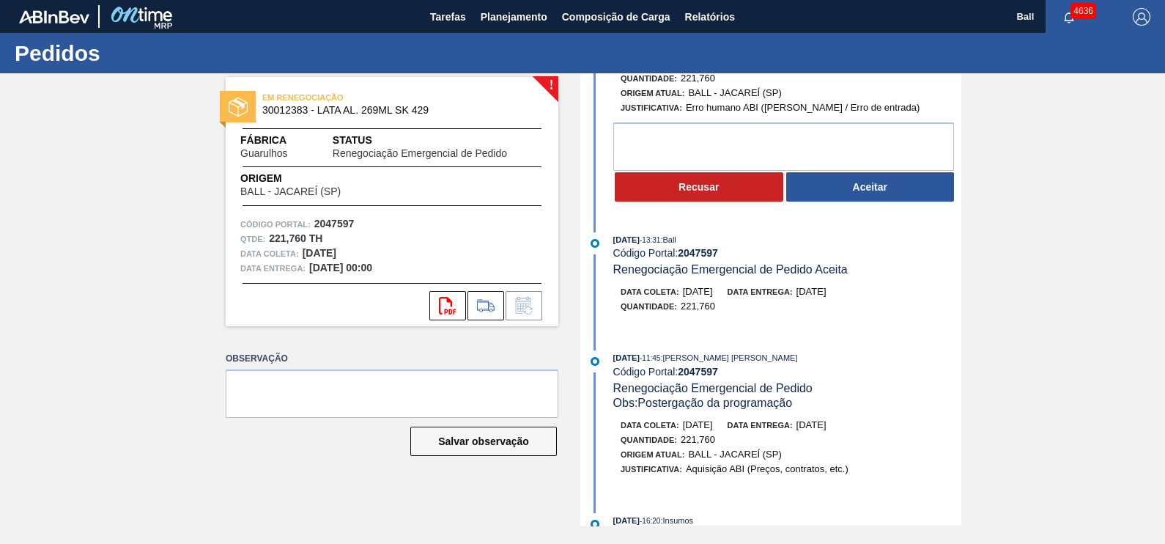
scroll to position [0, 0]
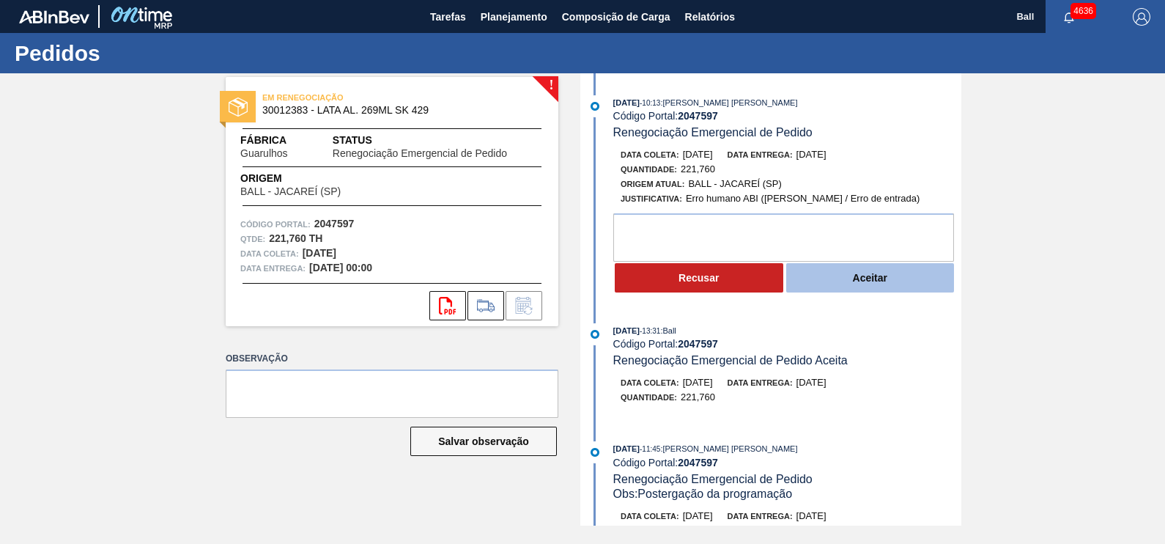
click at [855, 286] on button "Aceitar" at bounding box center [870, 277] width 168 height 29
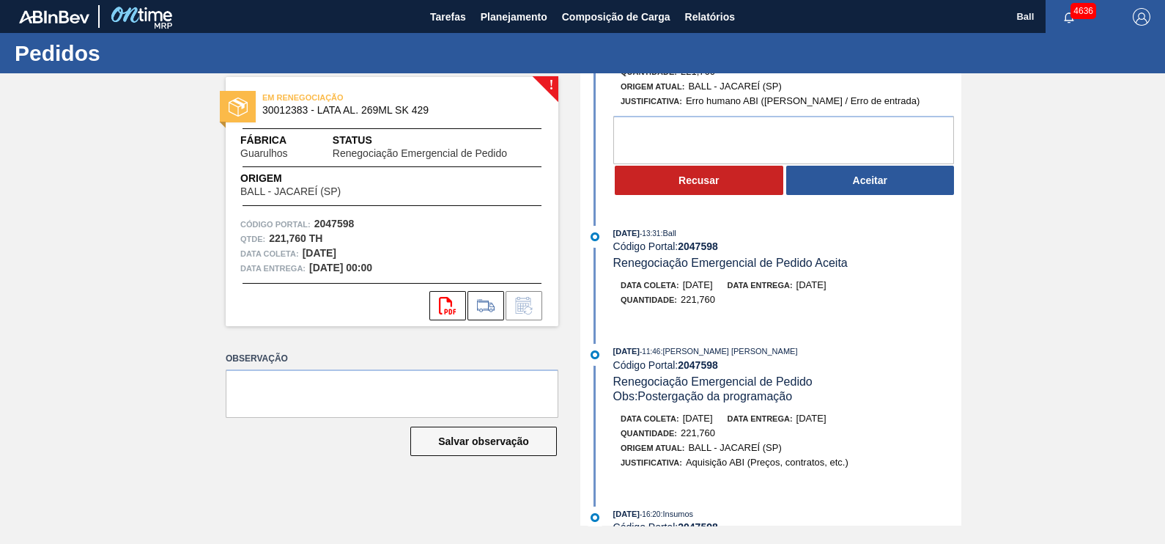
scroll to position [275, 0]
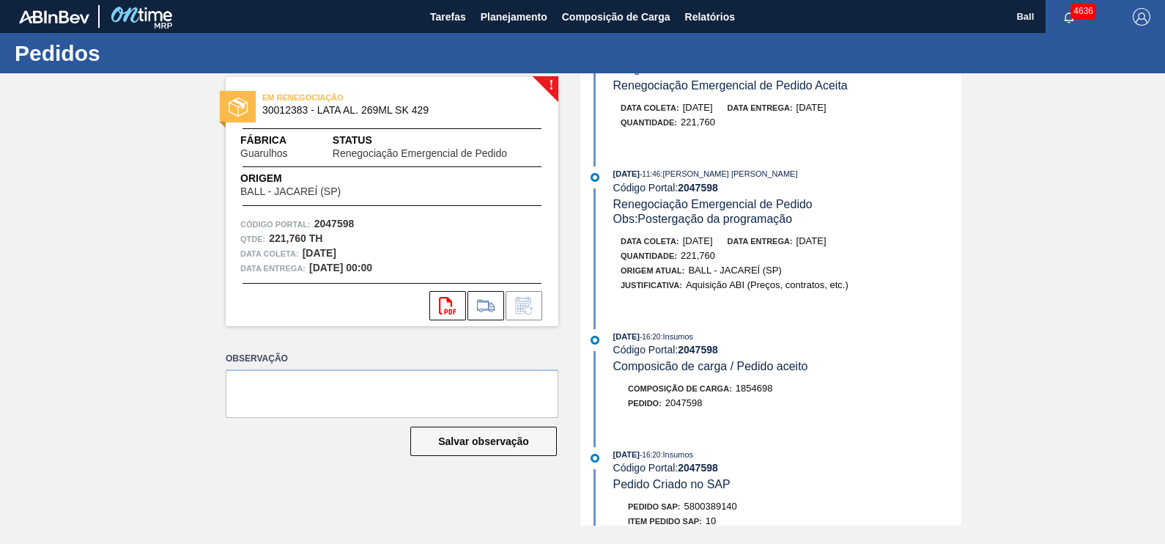
click at [747, 393] on span "1854698" at bounding box center [753, 387] width 37 height 11
click at [703, 511] on span "5800389140" at bounding box center [710, 505] width 53 height 11
copy span "5800389140"
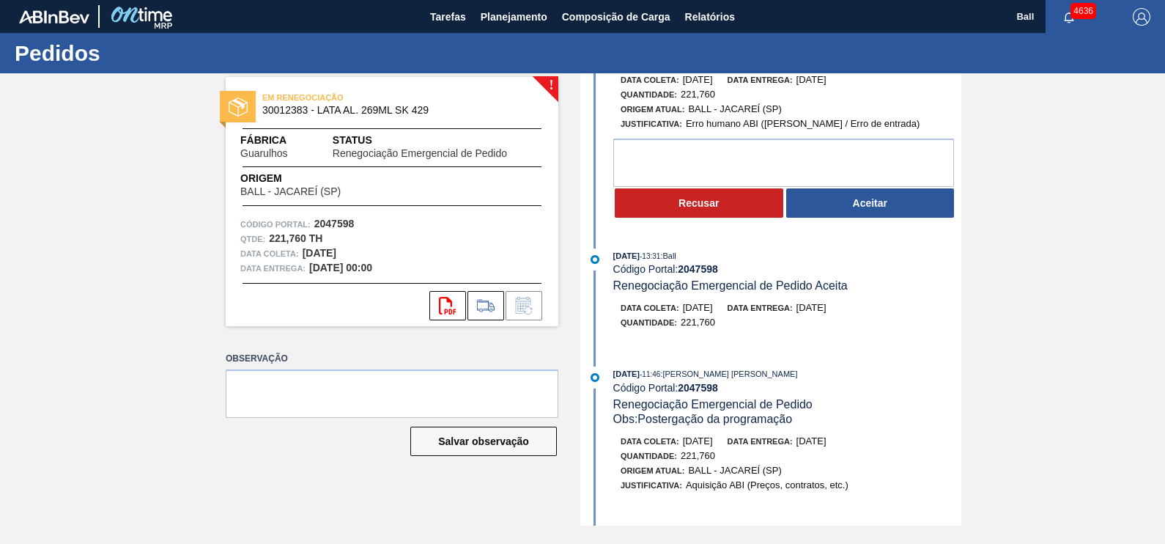
scroll to position [0, 0]
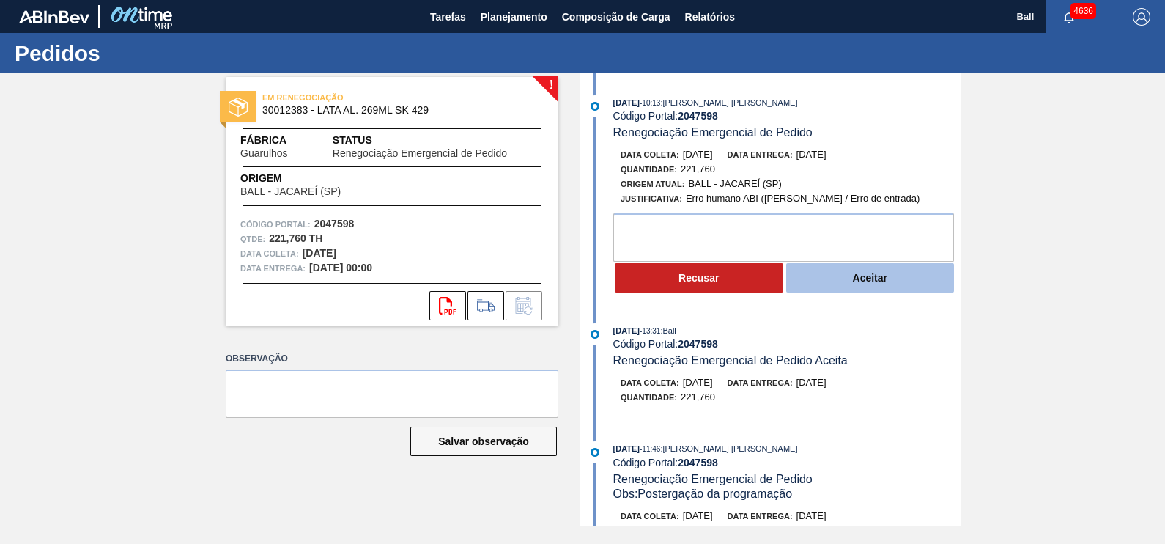
click at [881, 282] on button "Aceitar" at bounding box center [870, 277] width 168 height 29
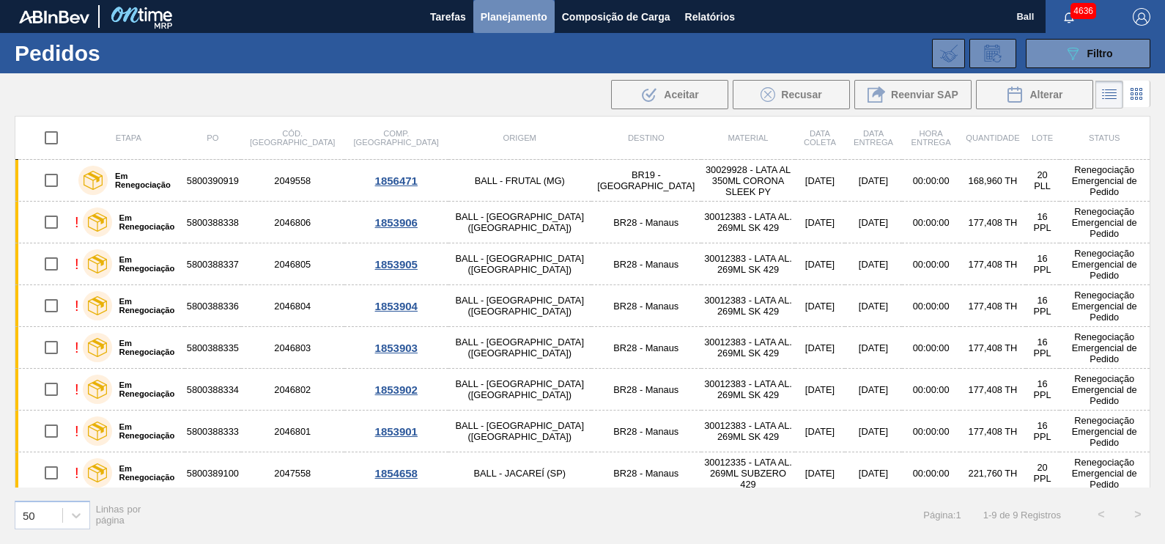
click at [522, 0] on button "Planejamento" at bounding box center [513, 16] width 81 height 33
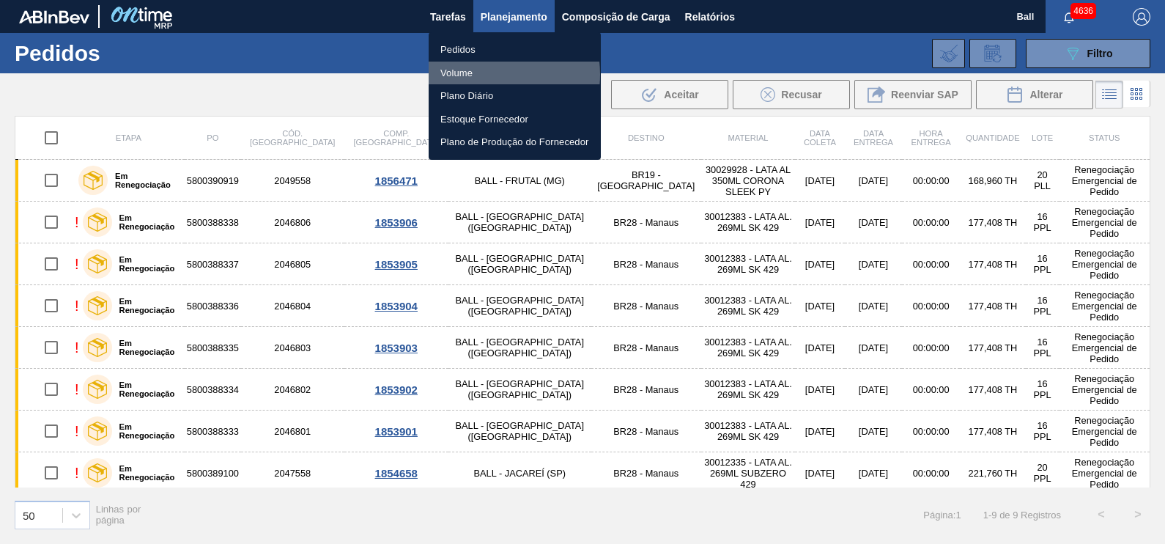
click at [491, 74] on li "Volume" at bounding box center [515, 73] width 172 height 23
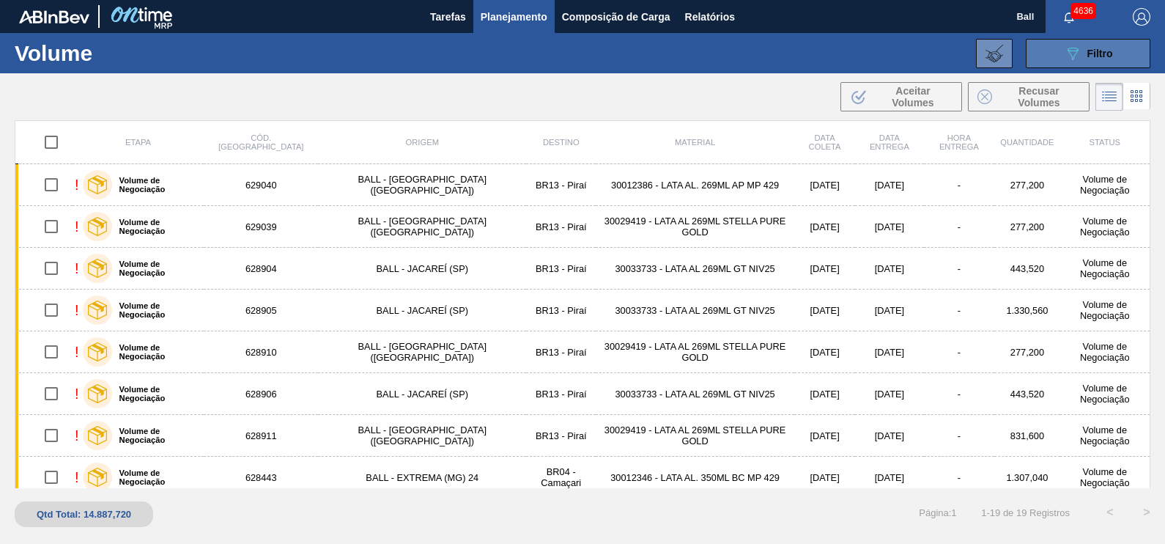
click at [1106, 48] on span "Filtro" at bounding box center [1100, 54] width 26 height 12
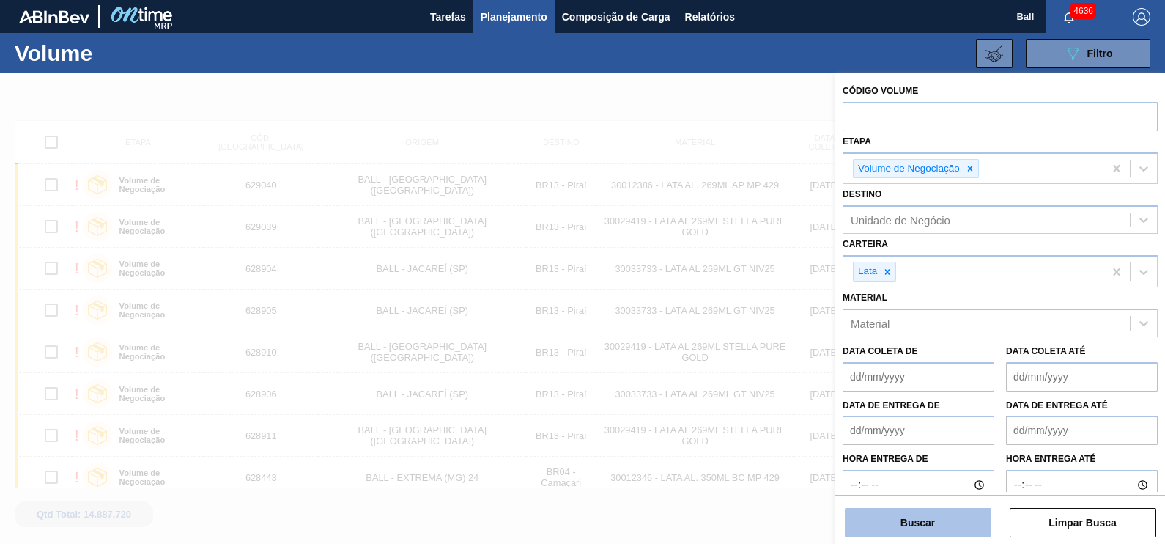
click at [939, 525] on button "Buscar" at bounding box center [918, 522] width 147 height 29
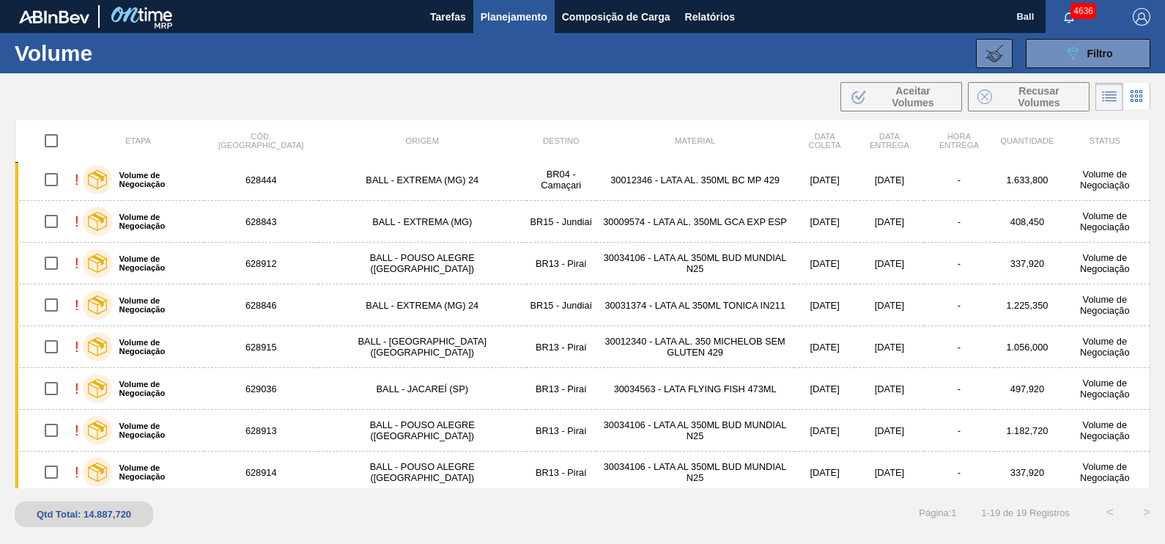
scroll to position [466, 0]
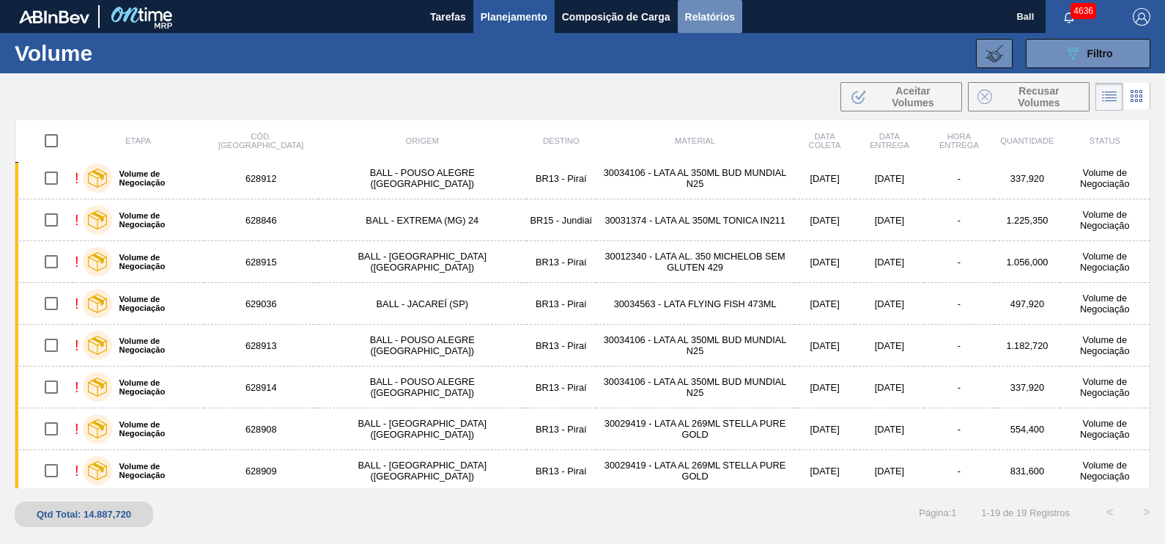
click at [724, 22] on span "Relatórios" at bounding box center [710, 17] width 50 height 18
click at [1139, 66] on button "089F7B8B-B2A5-4AFE-B5C0-19BA573D28AC Filtro" at bounding box center [1088, 53] width 125 height 29
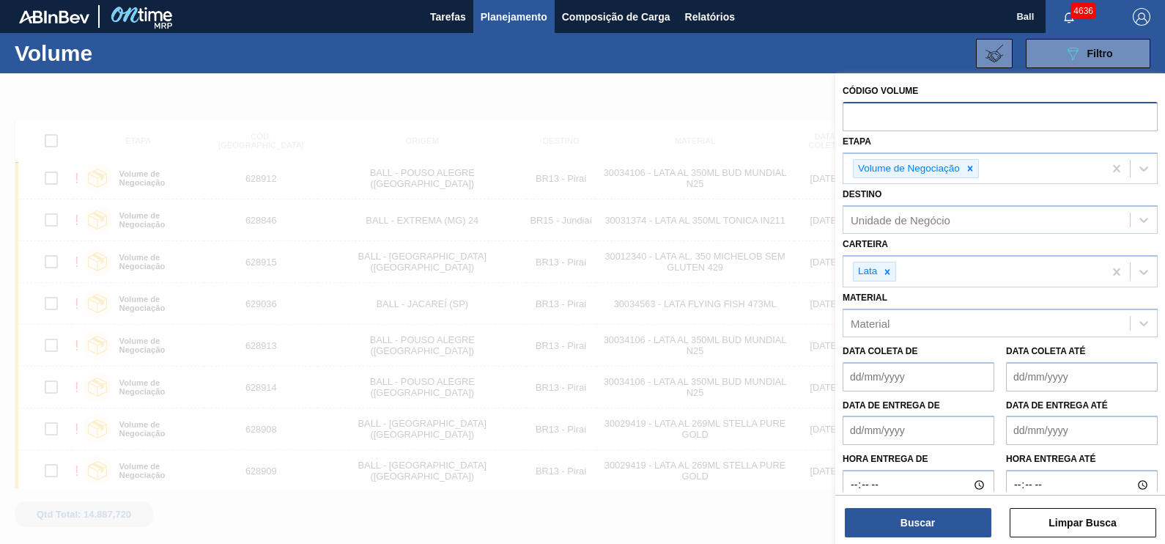
click at [948, 126] on input "text" at bounding box center [999, 116] width 315 height 28
paste input "V628906"
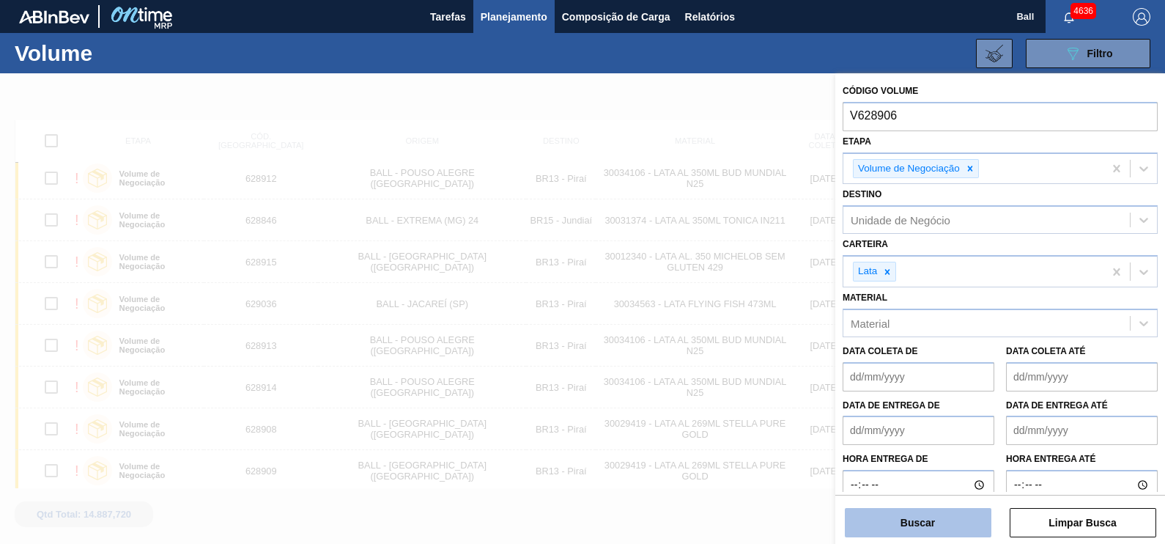
type input "V628906"
click at [949, 520] on button "Buscar" at bounding box center [918, 522] width 147 height 29
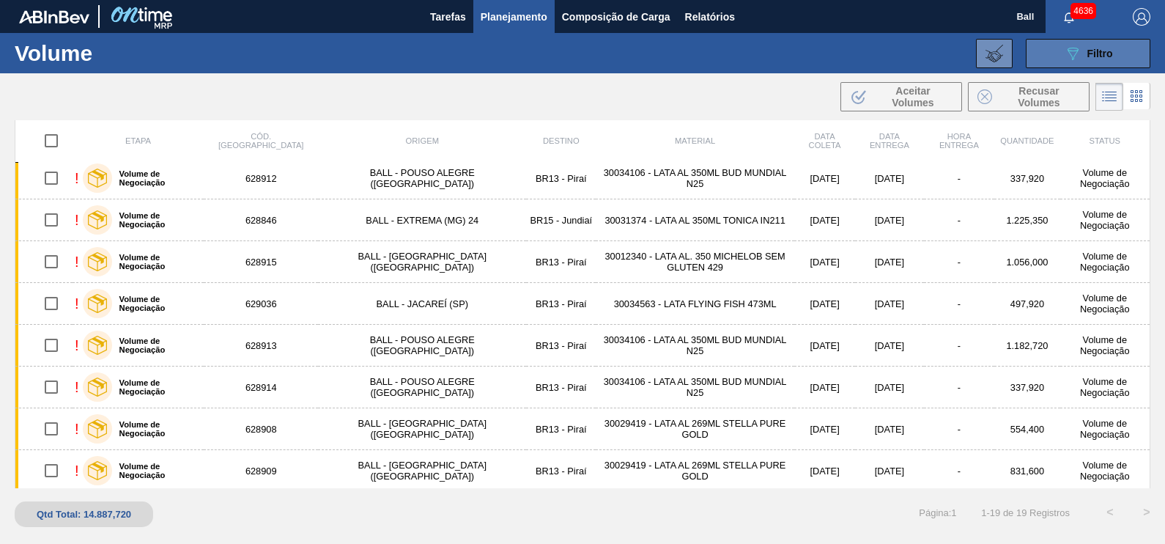
click at [1106, 45] on div "089F7B8B-B2A5-4AFE-B5C0-19BA573D28AC Filtro" at bounding box center [1088, 54] width 49 height 18
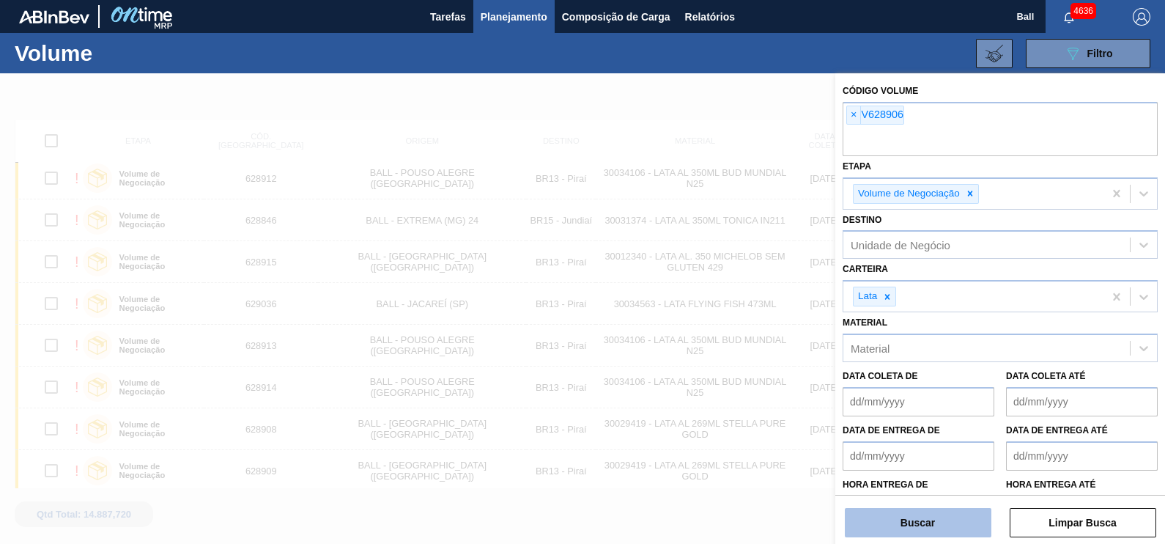
click at [935, 527] on button "Buscar" at bounding box center [918, 522] width 147 height 29
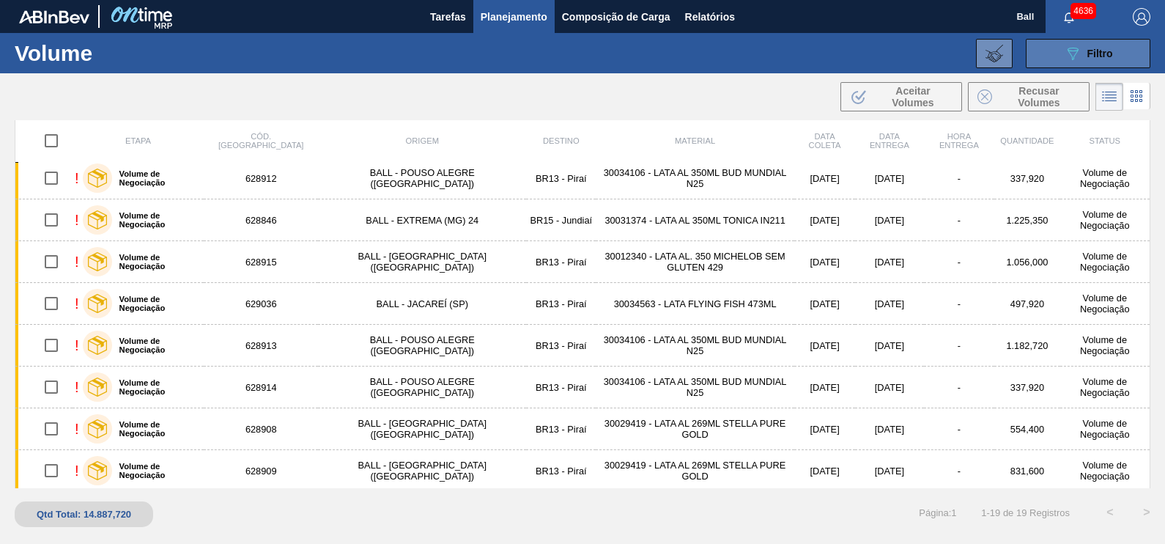
click at [1121, 56] on button "089F7B8B-B2A5-4AFE-B5C0-19BA573D28AC Filtro" at bounding box center [1088, 53] width 125 height 29
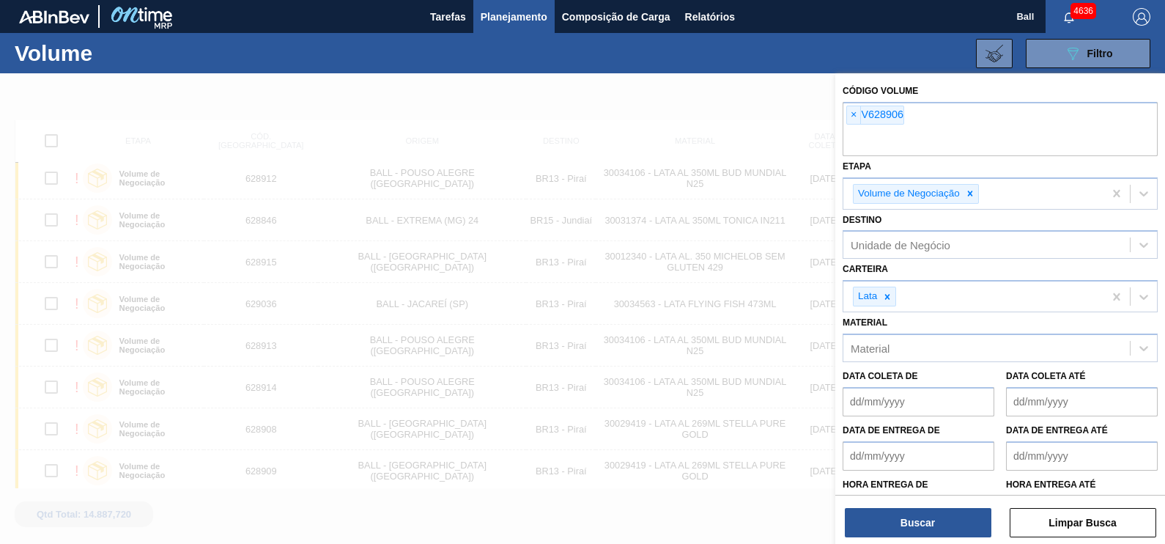
click at [705, 105] on div at bounding box center [582, 345] width 1165 height 544
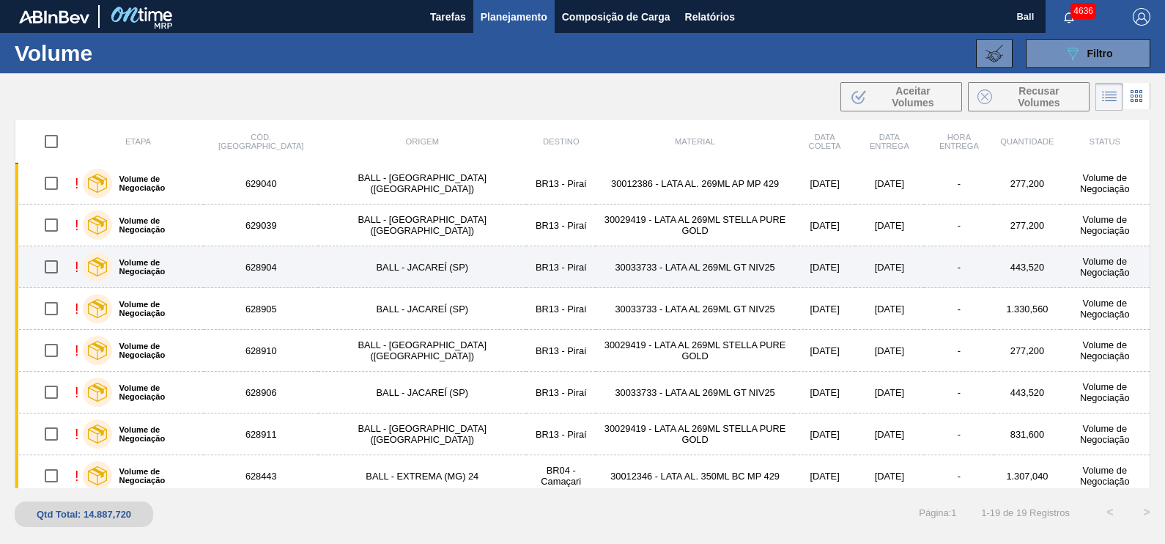
scroll to position [0, 0]
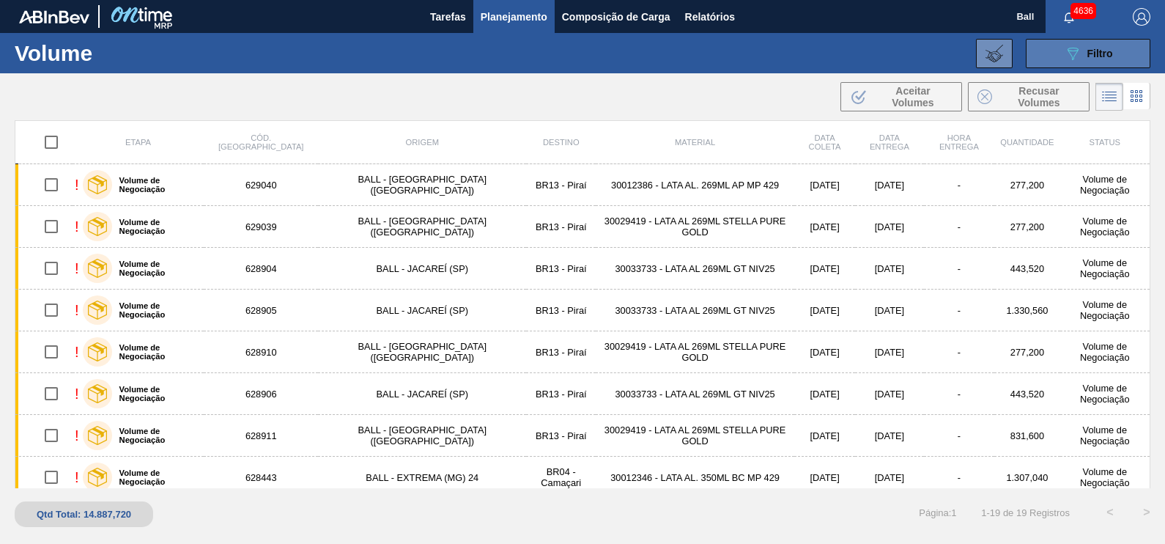
click at [1127, 66] on button "089F7B8B-B2A5-4AFE-B5C0-19BA573D28AC Filtro" at bounding box center [1088, 53] width 125 height 29
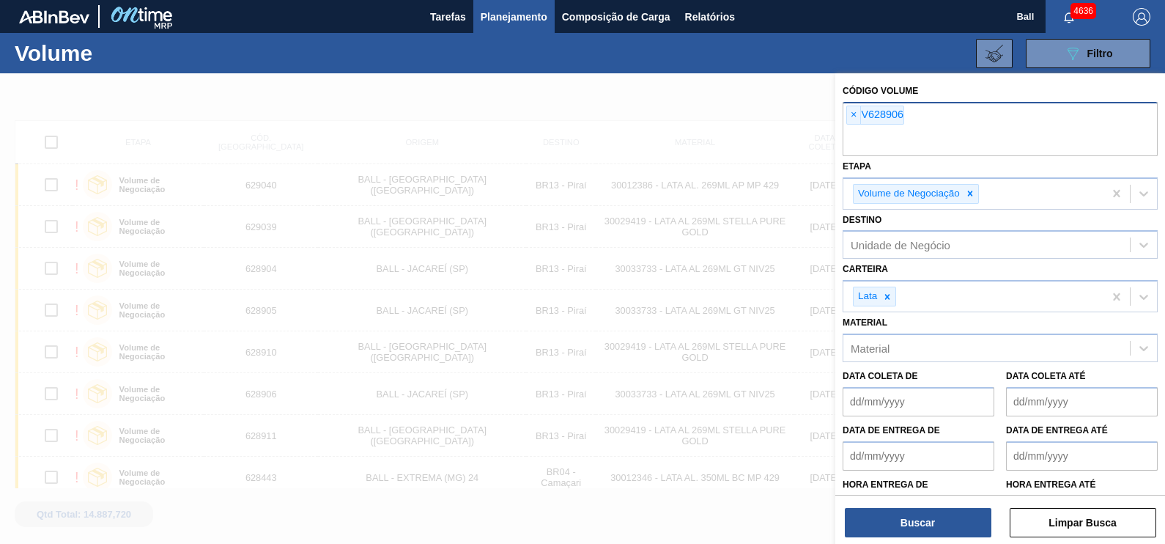
click at [916, 127] on div "× V628906" at bounding box center [999, 129] width 315 height 54
paste input "V628906"
type input "628906"
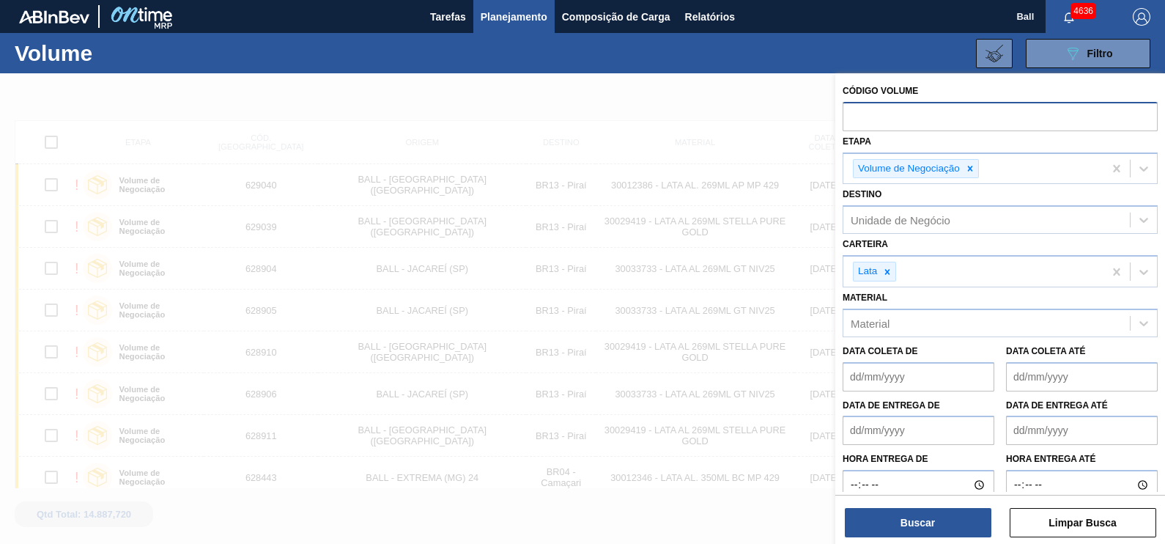
paste input "V628906"
type input "628906"
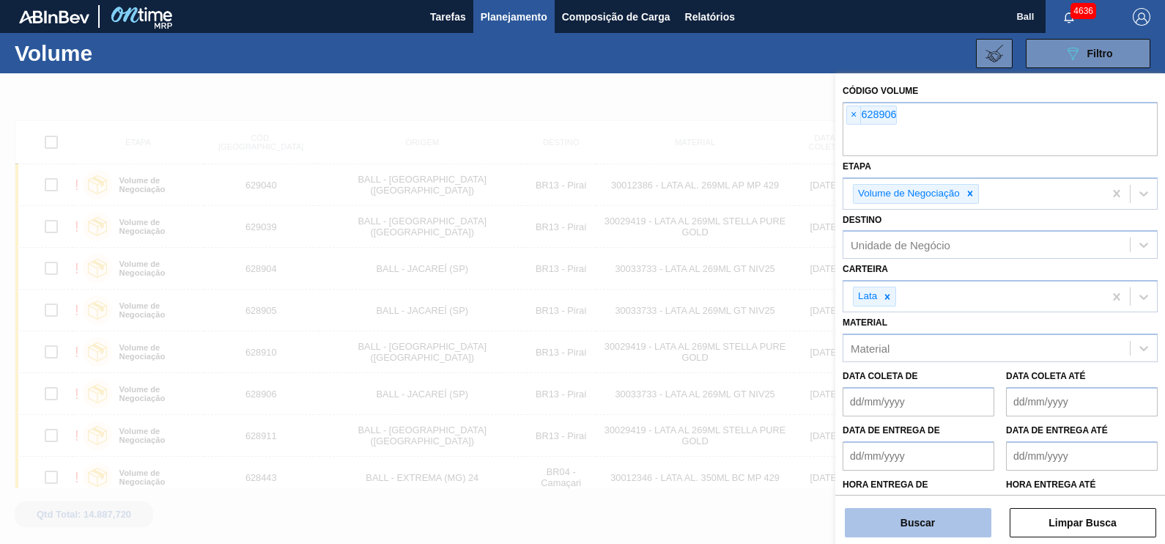
click at [960, 530] on button "Buscar" at bounding box center [918, 522] width 147 height 29
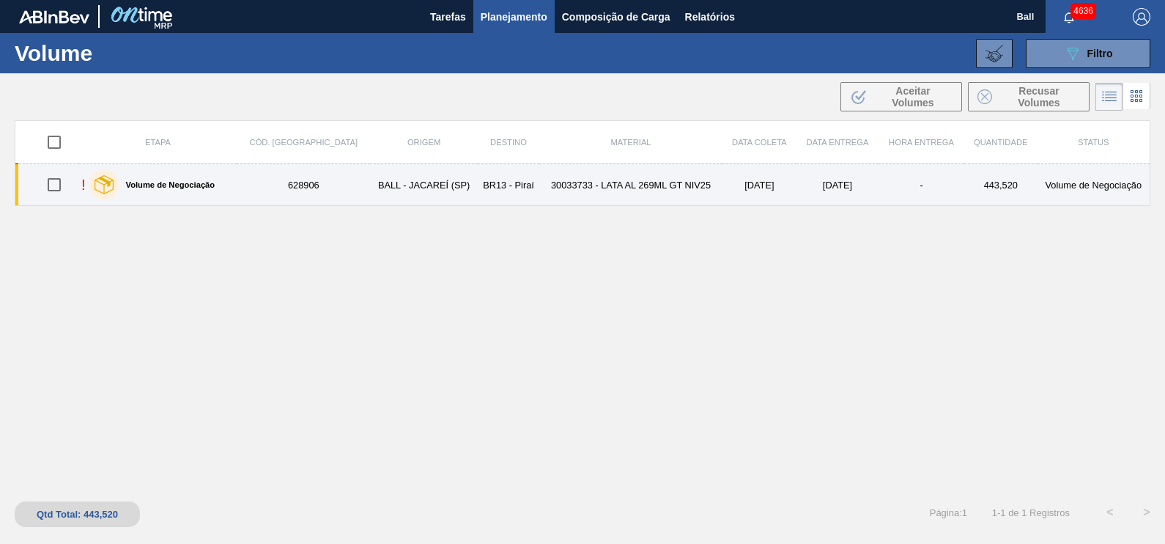
click at [234, 192] on div "! Volume de Negociação" at bounding box center [157, 184] width 153 height 37
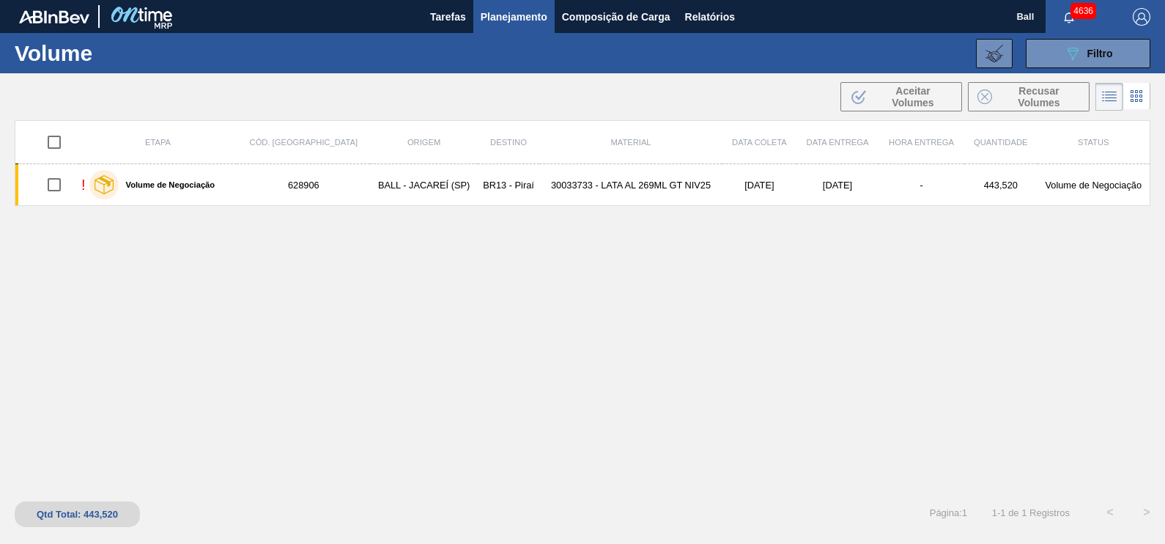
click at [436, 244] on div "Etapa Cód. Pedido Origem Destino Material Data coleta Data Entrega Hora Entrega…" at bounding box center [582, 304] width 1135 height 368
click at [998, 39] on button at bounding box center [994, 53] width 37 height 29
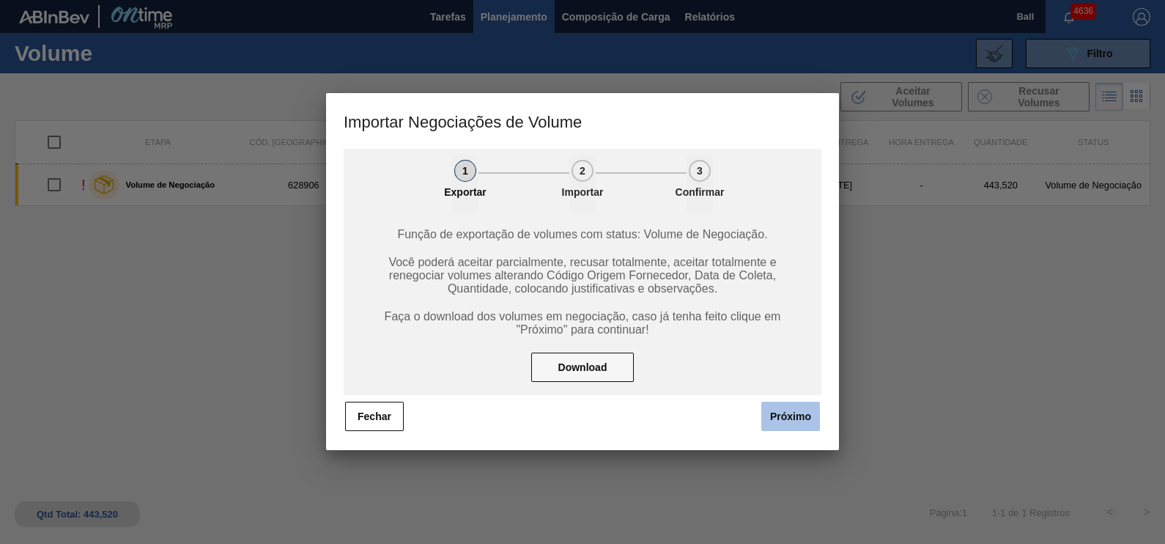
click at [784, 412] on button "Próximo" at bounding box center [790, 415] width 59 height 29
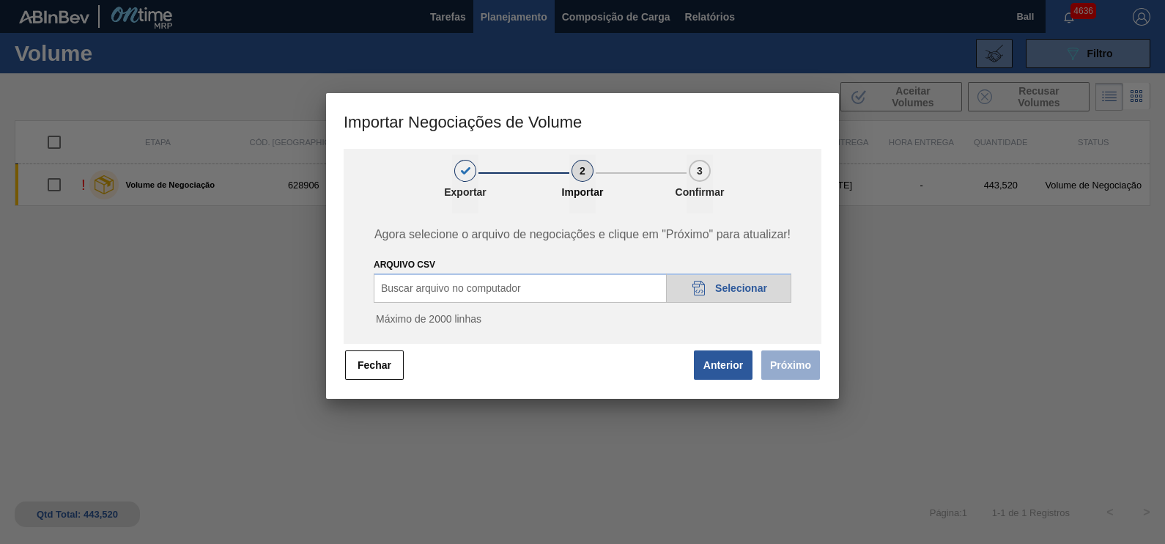
click at [719, 286] on span "Selecionar" at bounding box center [741, 288] width 52 height 12
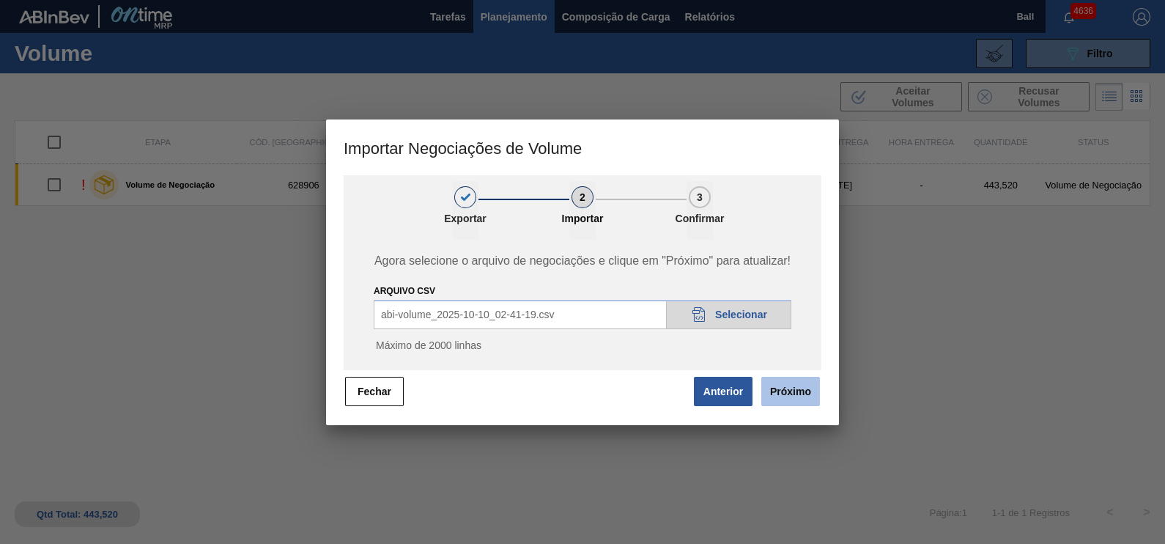
click at [809, 396] on button "Próximo" at bounding box center [790, 391] width 59 height 29
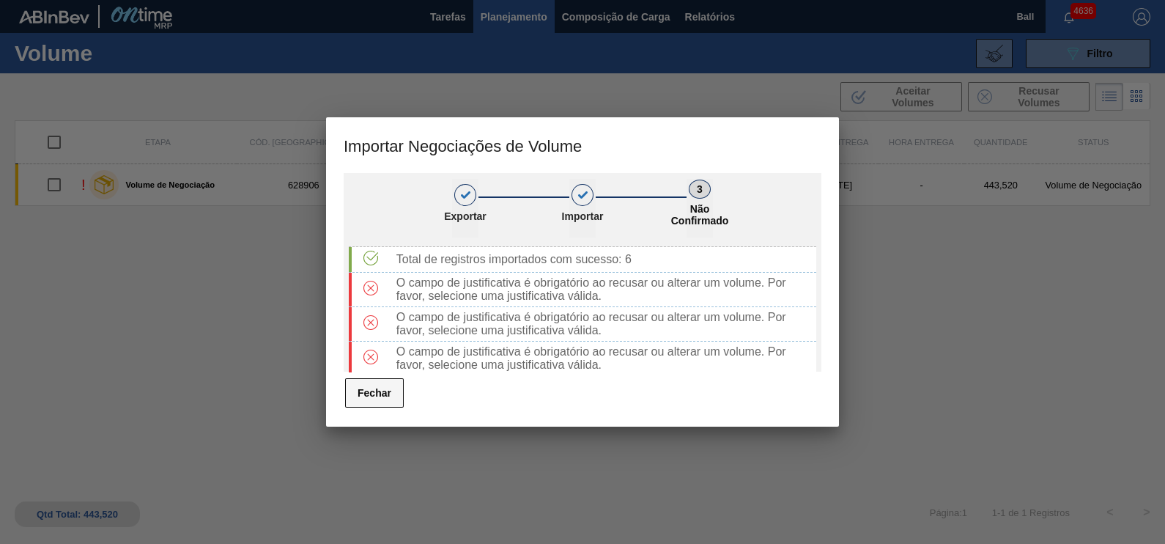
click at [392, 383] on button "Fechar" at bounding box center [374, 392] width 59 height 29
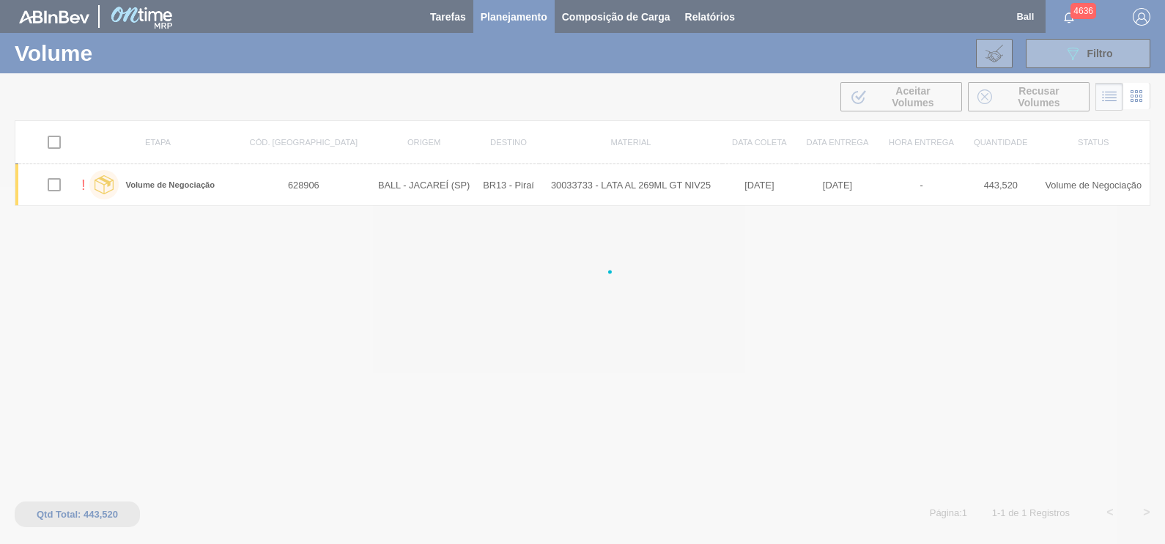
click at [996, 49] on div at bounding box center [582, 272] width 1165 height 544
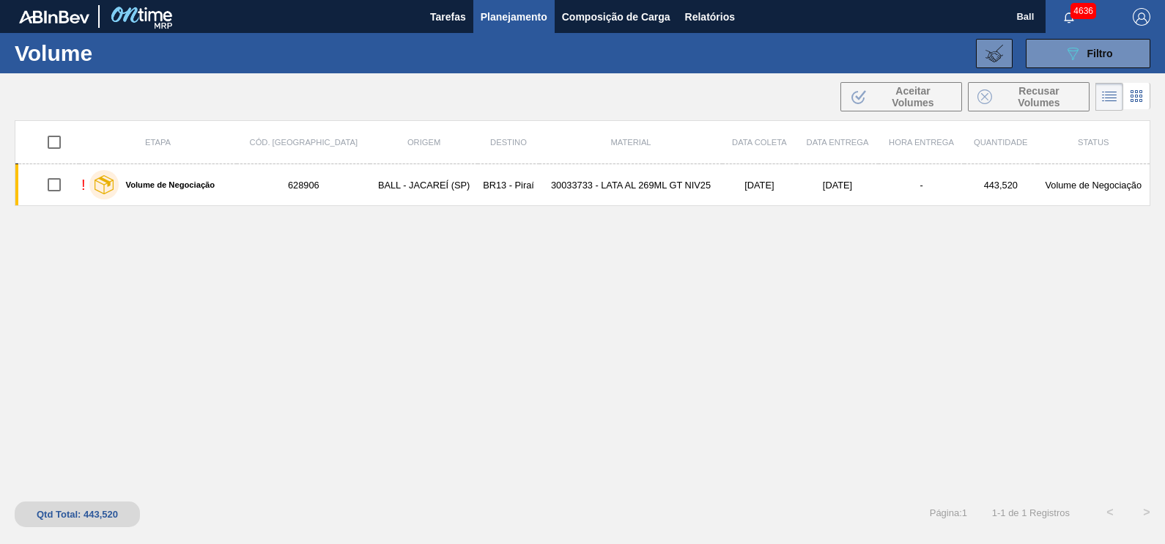
click at [996, 49] on icon at bounding box center [994, 54] width 18 height 18
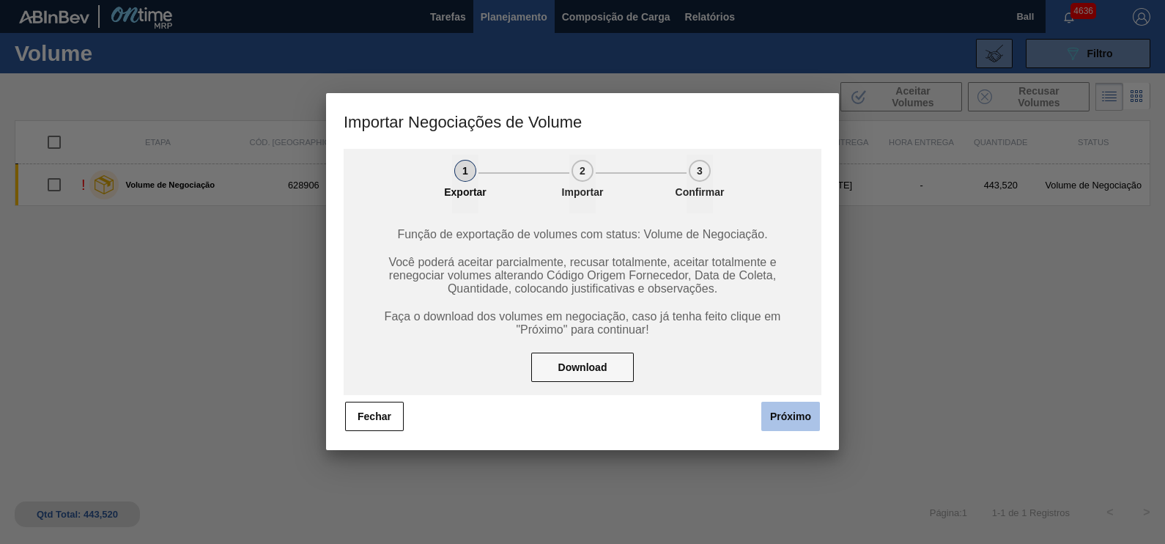
click at [777, 412] on button "Próximo" at bounding box center [790, 415] width 59 height 29
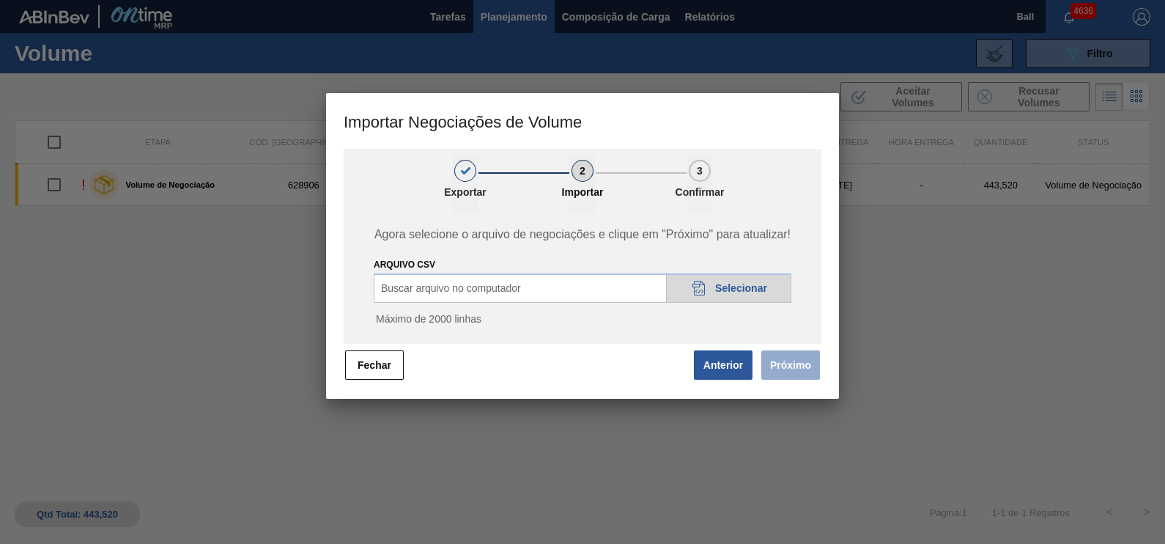
click at [718, 286] on span "Selecionar" at bounding box center [741, 288] width 52 height 12
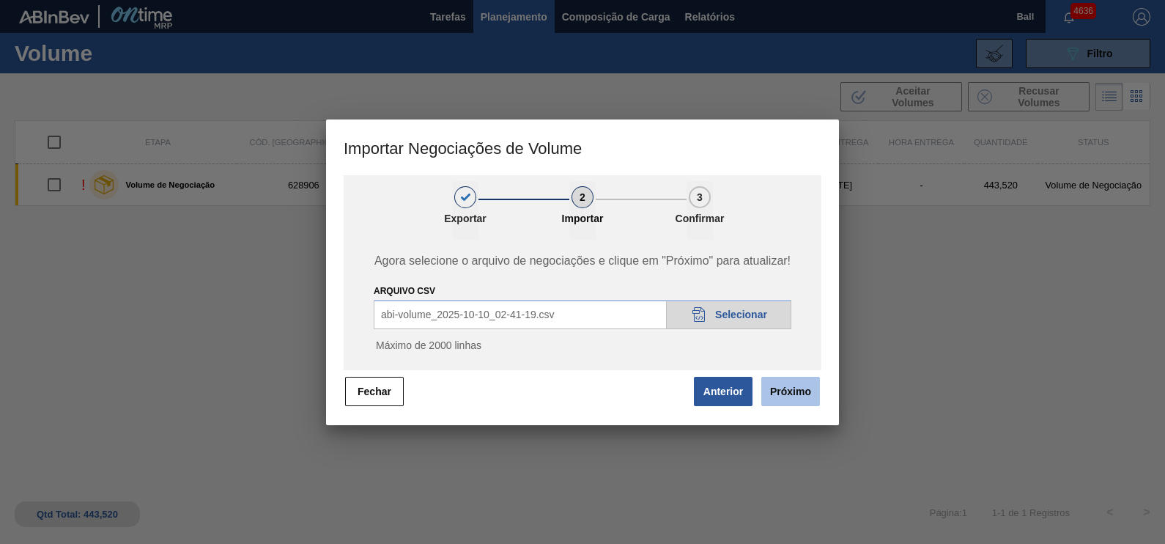
click at [809, 390] on button "Próximo" at bounding box center [790, 391] width 59 height 29
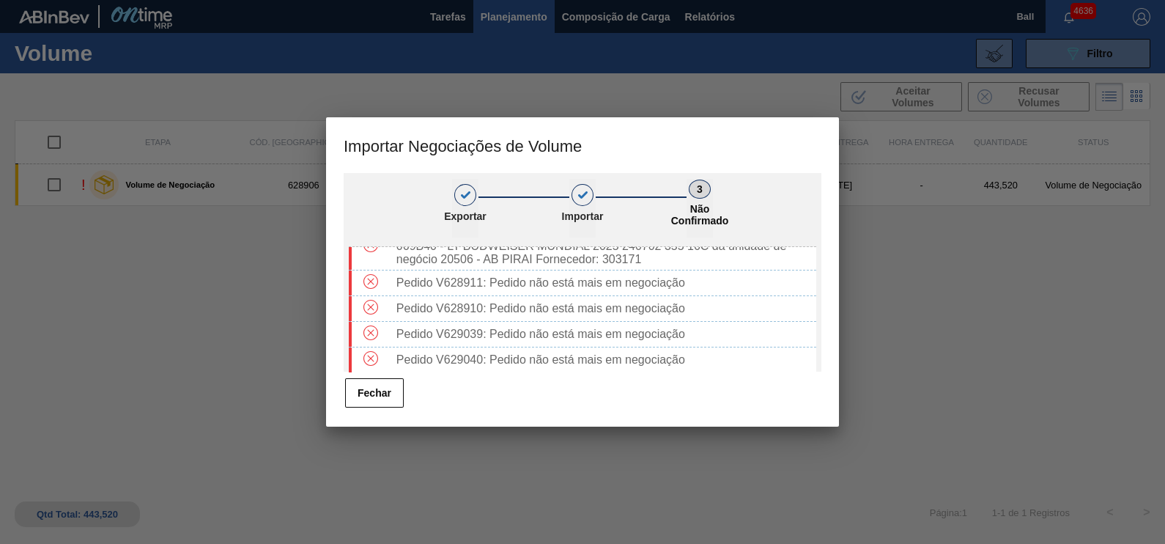
scroll to position [186, 0]
click at [352, 396] on button "Fechar" at bounding box center [374, 392] width 59 height 29
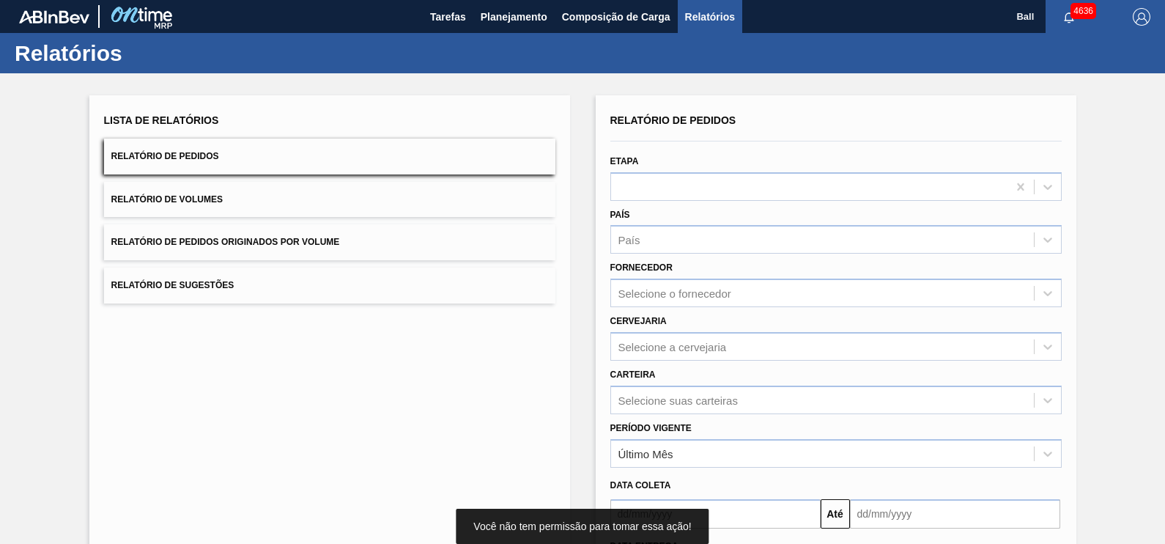
click at [256, 188] on button "Relatório de Volumes" at bounding box center [329, 200] width 451 height 36
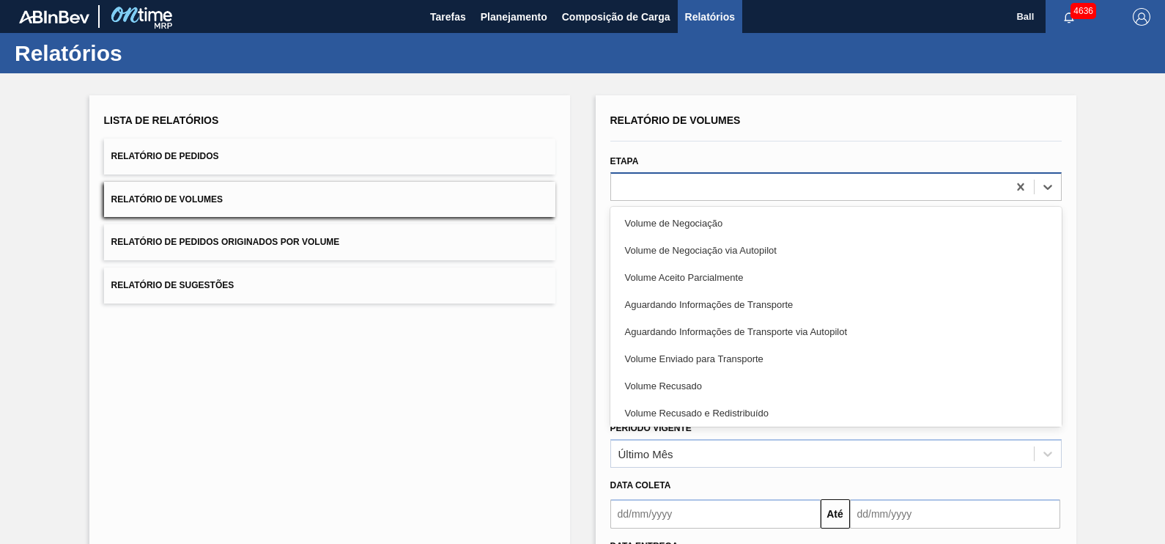
click at [790, 183] on div at bounding box center [809, 186] width 396 height 21
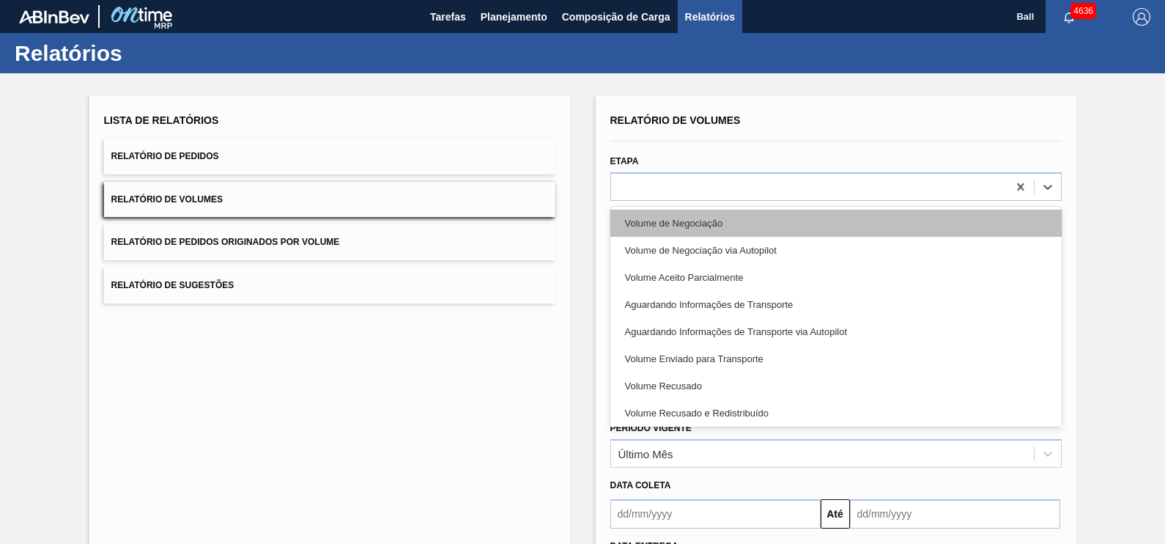
click at [747, 222] on div "Volume de Negociação" at bounding box center [835, 223] width 451 height 27
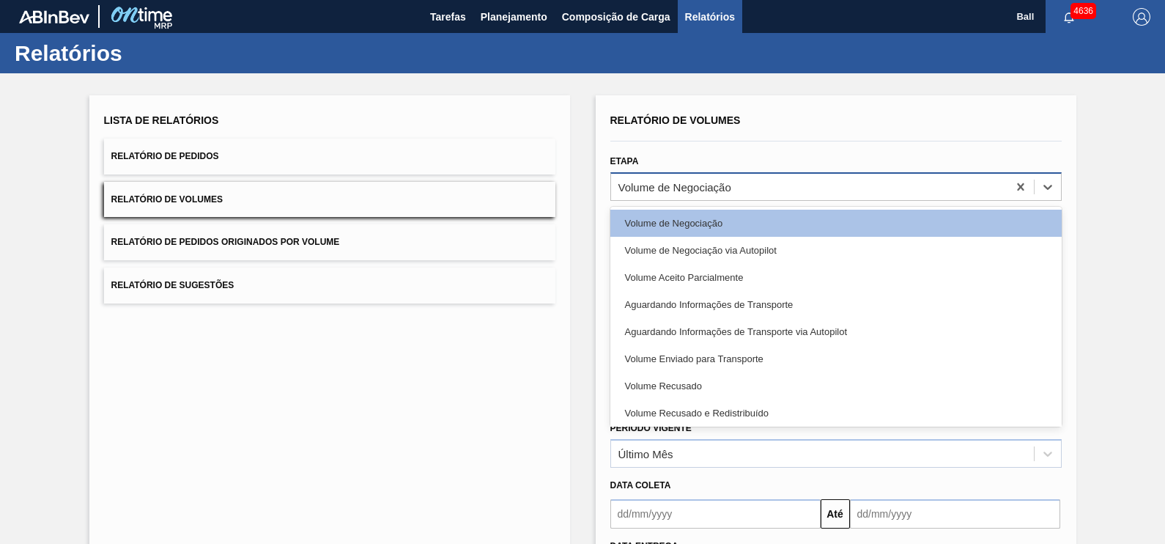
click at [828, 184] on div "Volume de Negociação" at bounding box center [809, 186] width 396 height 21
drag, startPoint x: 867, startPoint y: 183, endPoint x: 967, endPoint y: 183, distance: 99.6
click at [874, 183] on div "Volume de Negociação" at bounding box center [809, 186] width 396 height 21
click at [1018, 187] on icon at bounding box center [1020, 185] width 7 height 7
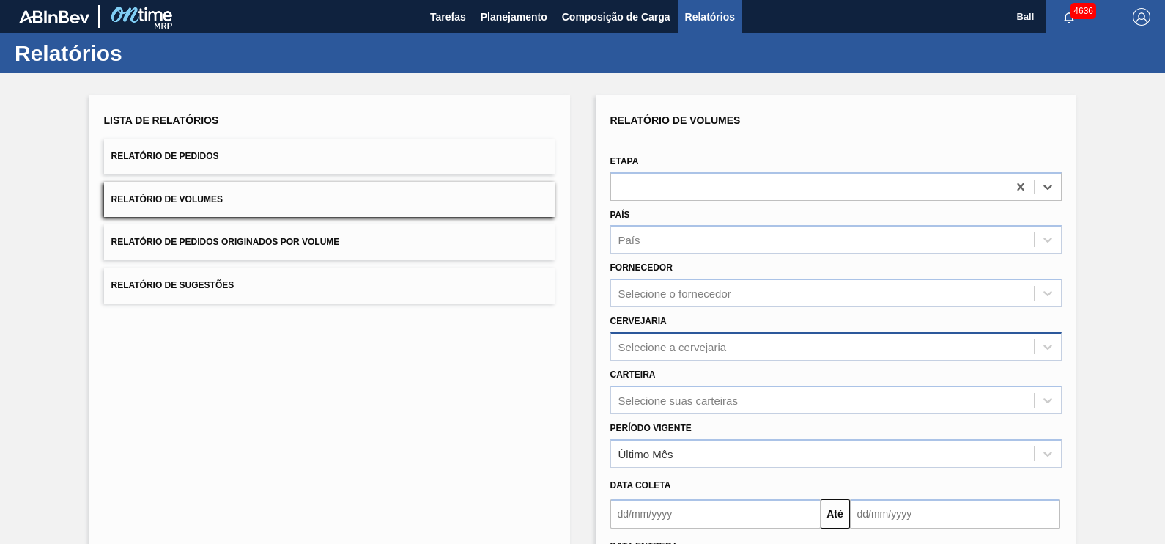
click at [704, 342] on div "Selecione a cervejaria" at bounding box center [835, 346] width 451 height 29
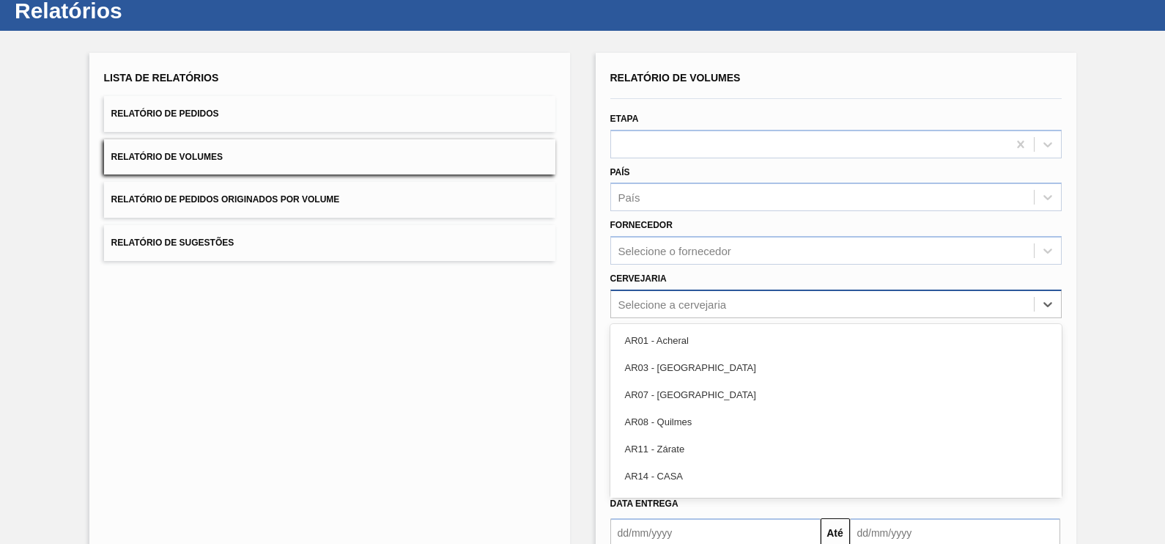
scroll to position [47, 0]
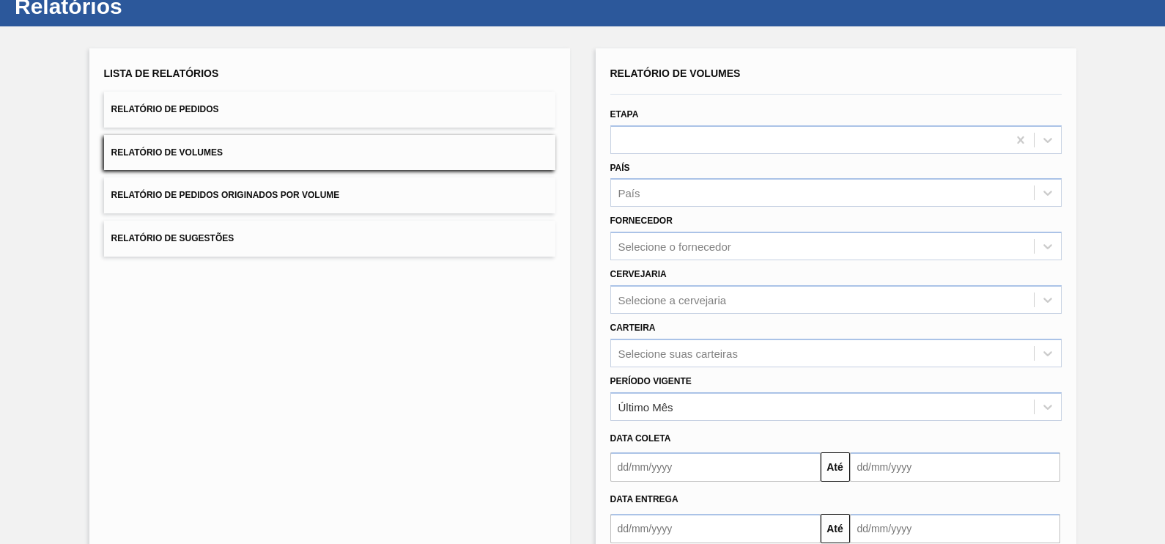
click at [545, 338] on div "Lista de Relatórios Relatório de Pedidos Relatório de Volumes Relatório de Pedi…" at bounding box center [329, 330] width 481 height 565
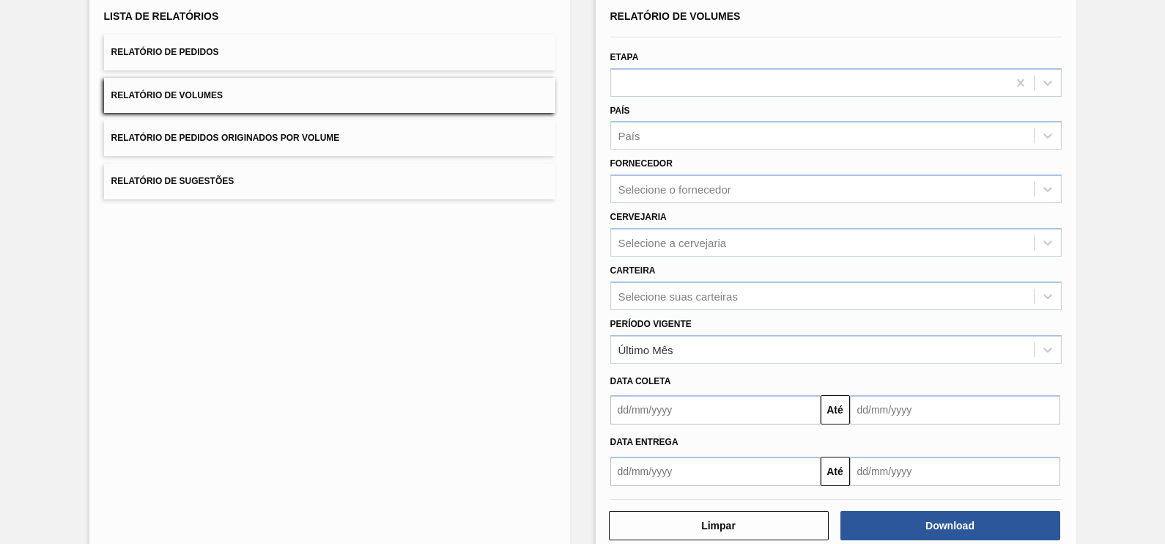
scroll to position [132, 0]
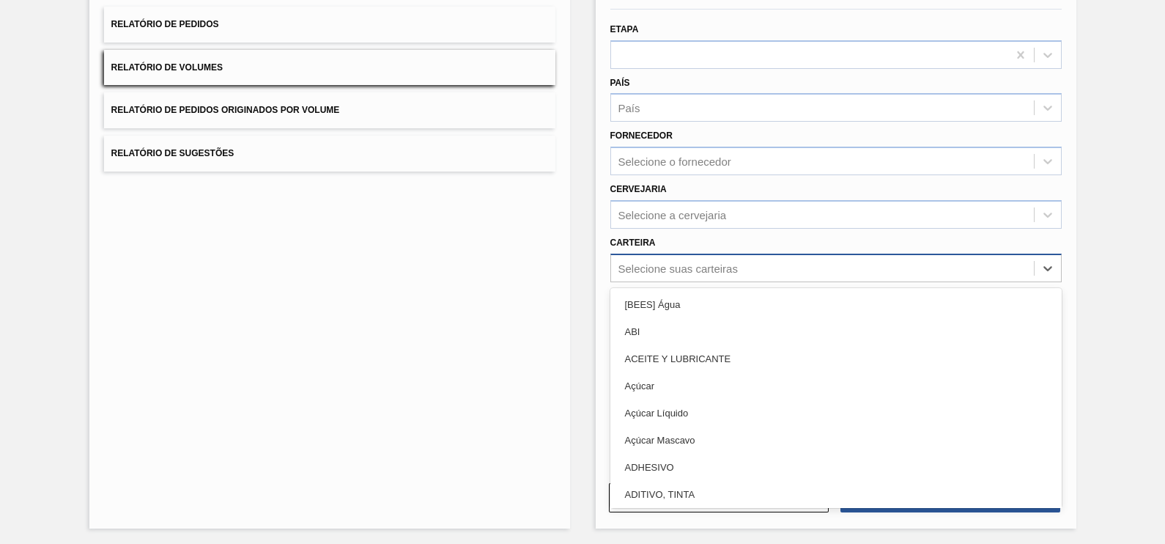
click at [698, 275] on div "Selecione suas carteiras" at bounding box center [822, 267] width 423 height 21
type input "LATA"
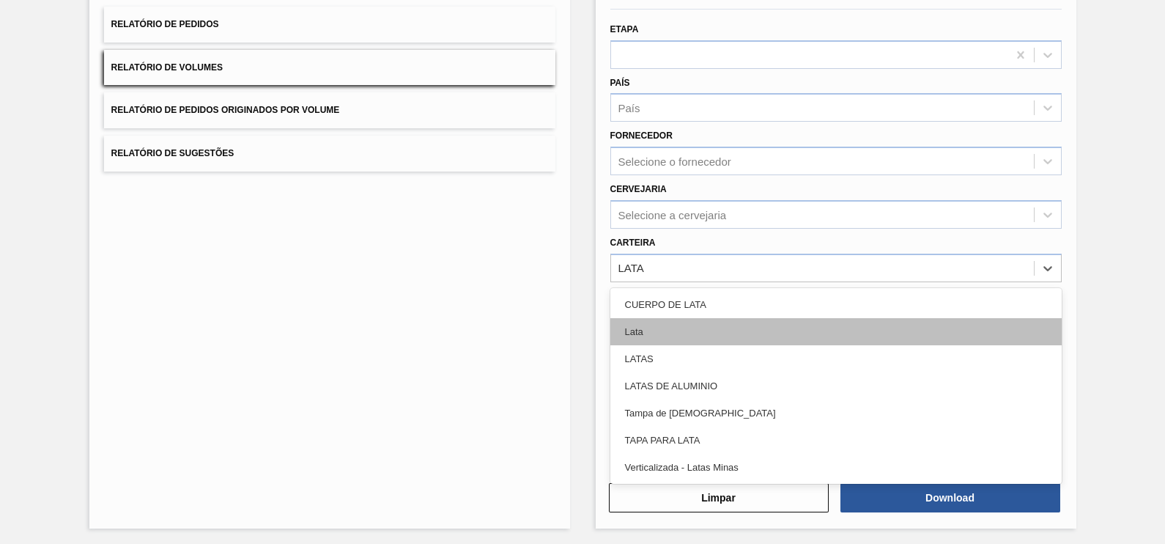
click at [663, 332] on div "Lata" at bounding box center [835, 331] width 451 height 27
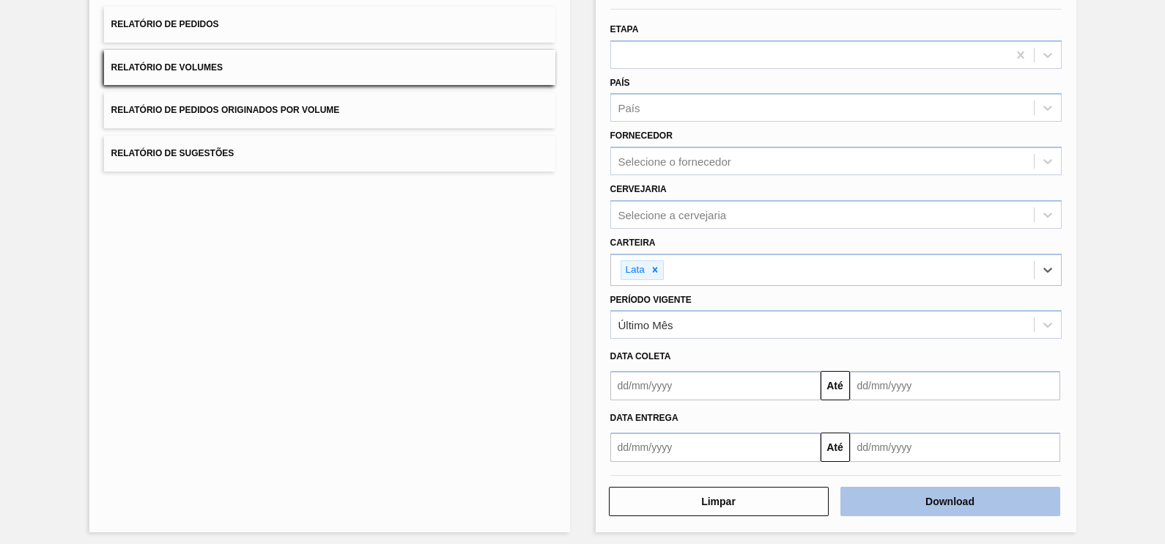
click at [985, 502] on button "Download" at bounding box center [950, 500] width 220 height 29
